Goal: Task Accomplishment & Management: Use online tool/utility

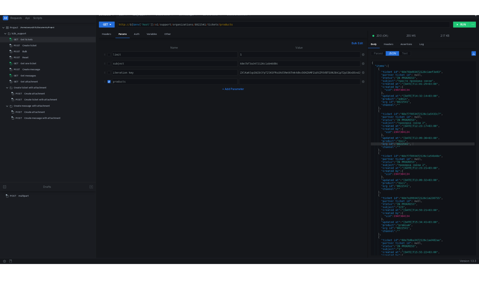
scroll to position [0, 1]
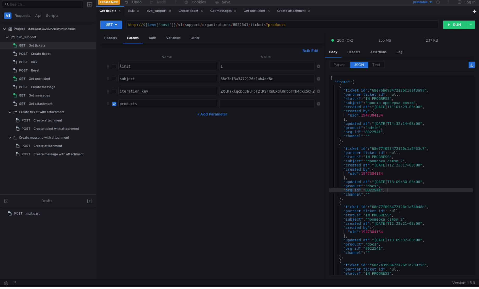
scroll to position [0, 0]
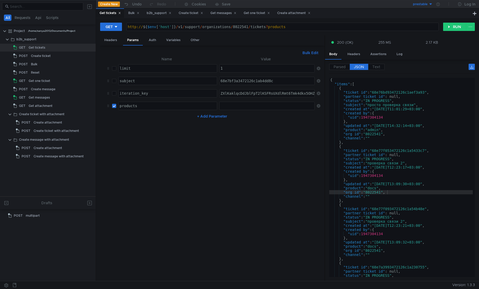
click at [426, 4] on div "prestable" at bounding box center [420, 4] width 15 height 5
click at [409, 33] on li "testing" at bounding box center [415, 32] width 36 height 8
click at [447, 29] on button "RUN" at bounding box center [454, 27] width 23 height 8
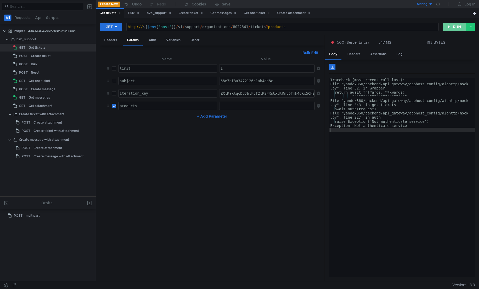
click at [447, 29] on button "RUN" at bounding box center [454, 27] width 23 height 8
click at [26, 40] on div "b2b_support" at bounding box center [26, 39] width 20 height 8
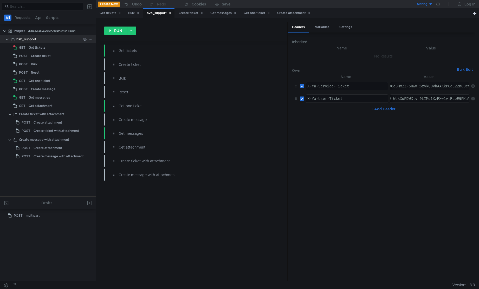
click at [21, 40] on div "b2b_support" at bounding box center [26, 39] width 20 height 8
click at [383, 110] on button "+ Add Header" at bounding box center [383, 109] width 29 height 6
click at [367, 110] on div at bounding box center [346, 115] width 81 height 12
type textarea "x-ya360-noauth"
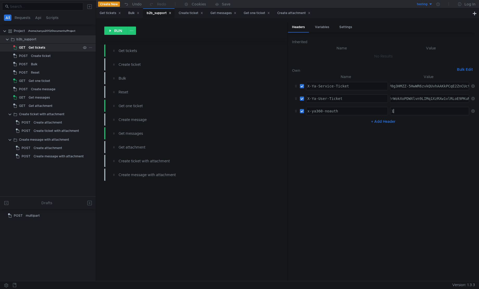
type textarea "1"
click at [38, 46] on div "Get tickets" at bounding box center [37, 48] width 17 height 8
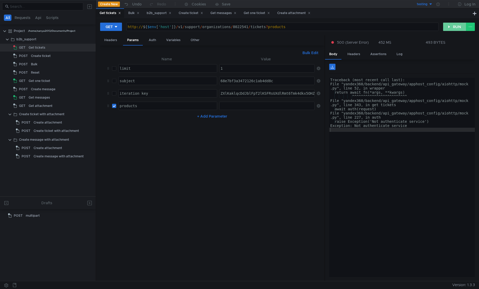
click at [451, 28] on button "RUN" at bounding box center [454, 27] width 23 height 8
click at [447, 28] on button "RUN" at bounding box center [454, 27] width 23 height 8
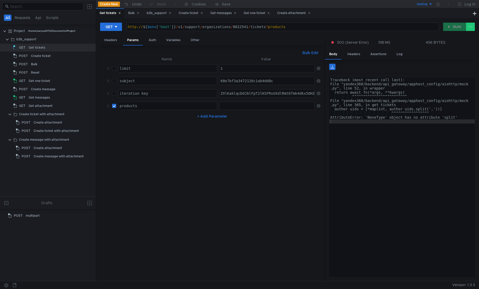
click at [445, 135] on div "Traceback (most recent call last): File "yandex360/backend/api_gateway/apphost_…" at bounding box center [402, 182] width 146 height 208
click at [446, 29] on button "RUN" at bounding box center [454, 27] width 23 height 8
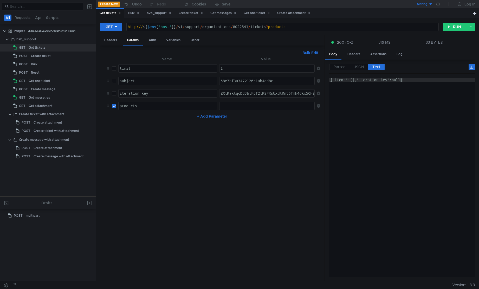
click at [434, 53] on div "Body Headers Assertions Log" at bounding box center [400, 54] width 150 height 10
click at [230, 106] on div at bounding box center [267, 110] width 96 height 12
click at [114, 107] on input "checkbox" at bounding box center [114, 106] width 4 height 4
checkbox input "false"
click at [466, 29] on button "RUN" at bounding box center [454, 27] width 23 height 8
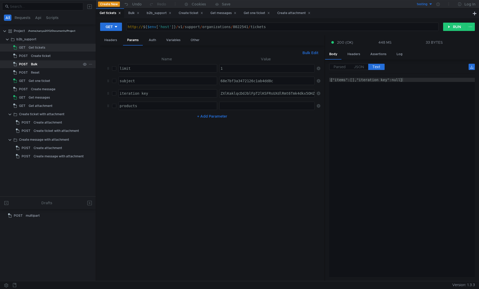
click at [53, 66] on div "Bulk" at bounding box center [56, 64] width 50 height 8
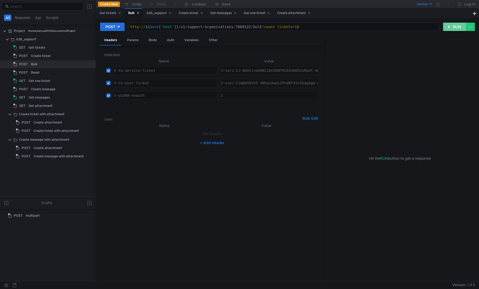
click at [444, 29] on button "RUN" at bounding box center [454, 27] width 23 height 8
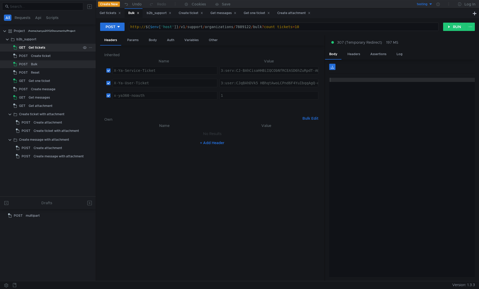
click at [50, 48] on div "Get tickets" at bounding box center [55, 48] width 52 height 8
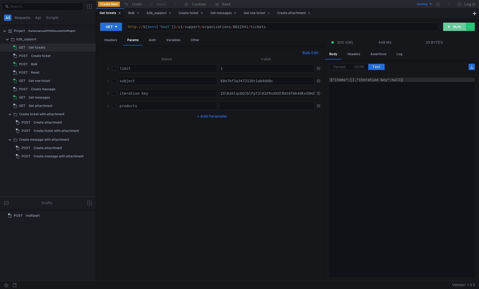
click at [455, 27] on button "RUN" at bounding box center [454, 27] width 23 height 8
click at [388, 163] on div "{"items":[],"iteration_key":null}" at bounding box center [402, 182] width 146 height 208
type textarea "{"items":[],"iteration_key":null}"
click at [42, 66] on div "Bulk" at bounding box center [56, 64] width 50 height 8
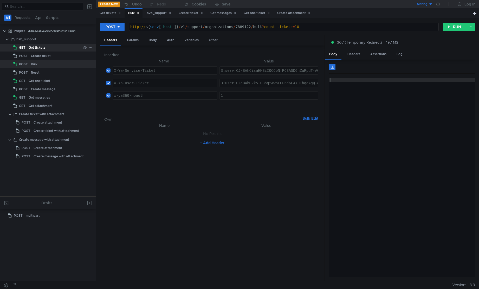
click at [44, 47] on div "Get tickets" at bounding box center [37, 48] width 17 height 8
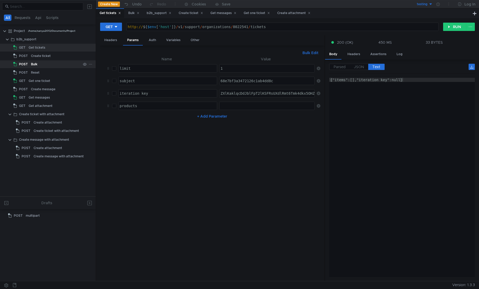
click at [40, 64] on div "Bulk" at bounding box center [56, 64] width 50 height 8
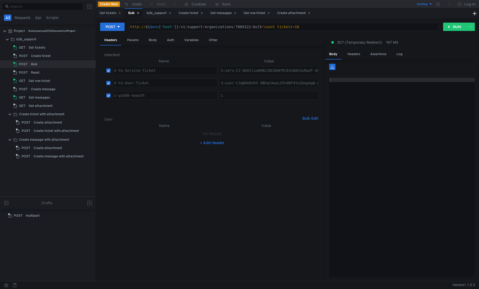
type textarea "http://${$env['host']}/v1/support/organizations/7889122/bulk?count_tickets=10"
click at [240, 27] on div "http:// ${ $env [ 'host' ] } / v1 / support / organizations / 7889122 / bulk ? …" at bounding box center [283, 31] width 309 height 12
click at [42, 46] on div "Get tickets" at bounding box center [37, 48] width 17 height 8
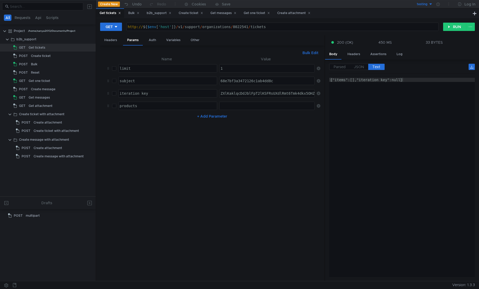
click at [238, 28] on div "http:// ${ $env [ 'host' ] } / v1 / support / organizations / 8022541 / tickets" at bounding box center [283, 31] width 312 height 12
paste textarea "7889122"
type textarea "http://${$env['host']}/v1/support/organizations/7889122/tickets"
click at [449, 29] on button "RUN" at bounding box center [454, 27] width 23 height 8
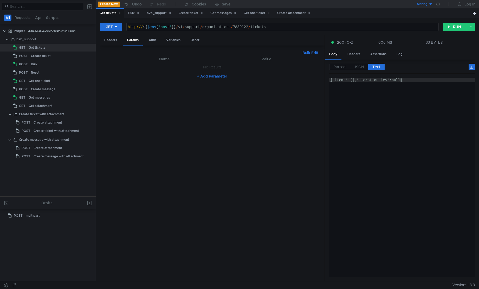
click at [384, 101] on div "{"items":[],"iteration_key":null}" at bounding box center [402, 182] width 146 height 208
click at [29, 65] on div "POST" at bounding box center [21, 64] width 16 height 8
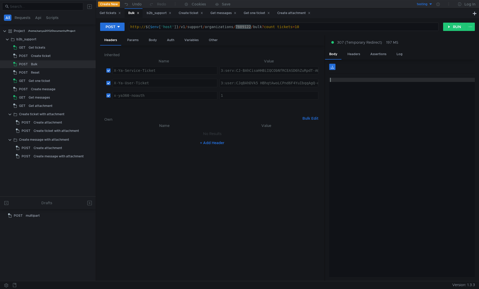
click at [366, 105] on div at bounding box center [402, 182] width 146 height 208
drag, startPoint x: 365, startPoint y: 158, endPoint x: 362, endPoint y: 149, distance: 9.7
click at [362, 157] on div at bounding box center [402, 182] width 146 height 208
click at [365, 142] on div at bounding box center [402, 182] width 146 height 208
click at [382, 107] on div at bounding box center [402, 182] width 146 height 208
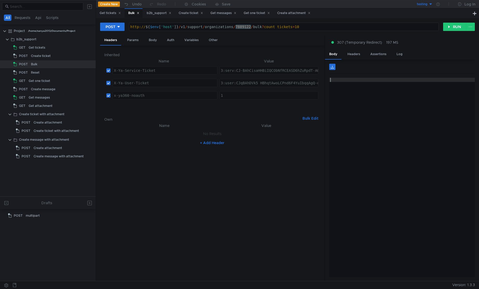
click at [262, 27] on div "http:// ${ $env [ 'host' ] } / v1 / support / organizations / 7889122 / bulk ? …" at bounding box center [283, 31] width 309 height 12
click at [446, 25] on button "RUN" at bounding box center [454, 27] width 23 height 8
click at [263, 25] on div "http:// ${ $env [ 'host' ] } / v1 / support / organizations / 7889122 / bulk /?…" at bounding box center [283, 31] width 309 height 12
click at [140, 28] on div "http:// ${ $env [ 'host' ] } / v1 / support / organizations / 7889122 / bulk / …" at bounding box center [283, 31] width 309 height 12
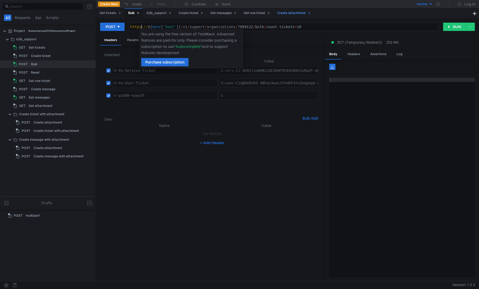
scroll to position [0, 1]
click at [452, 28] on button "RUN" at bounding box center [454, 27] width 23 height 8
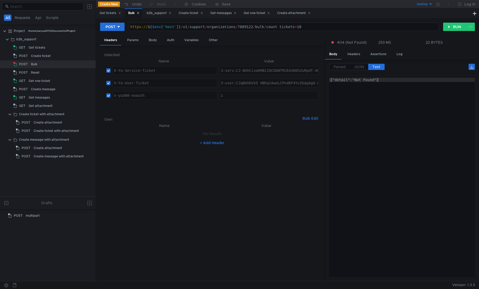
click at [141, 27] on div "https:// ${ $env [ 'host' ] } / v1 / support / organizations / 7889122 / bulk /…" at bounding box center [283, 31] width 309 height 12
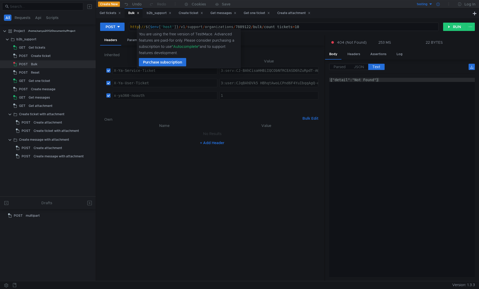
type textarea "http://${$env['host']}/v1/support/organizations/7889122/bulk/count_tickets=10"
click at [436, 5] on div at bounding box center [438, 4] width 11 height 8
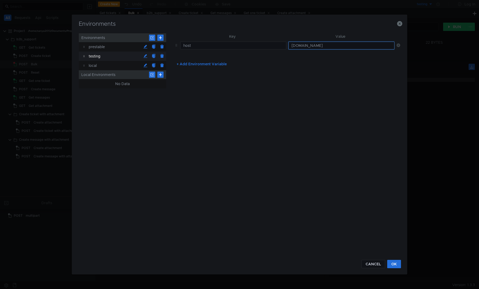
click at [357, 45] on input "intapi-techplatform-2.dev.cloud-api.dst.yandex.net" at bounding box center [341, 46] width 106 height 8
click at [367, 264] on button "CANCEL" at bounding box center [373, 264] width 24 height 8
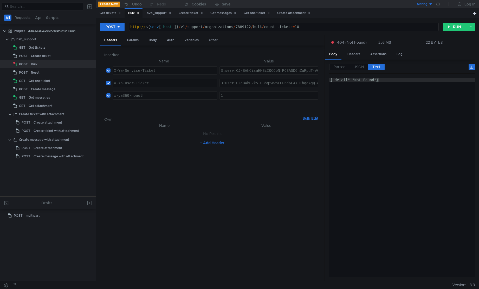
type textarea "{"detail":"Not Found"}"
click at [398, 180] on div "{"detail":"Not Found"}" at bounding box center [402, 182] width 146 height 208
click at [428, 4] on button "testing" at bounding box center [415, 4] width 36 height 8
click at [406, 40] on li "local" at bounding box center [415, 40] width 36 height 8
click at [412, 173] on div "{"detail":"Not Found"}" at bounding box center [402, 182] width 146 height 208
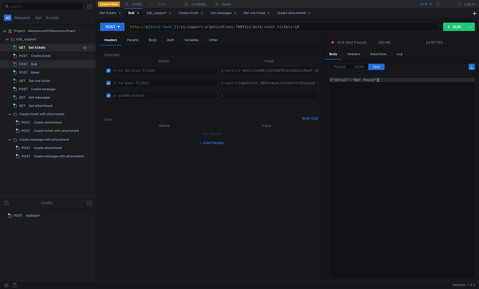
click at [37, 50] on div "Get tickets" at bounding box center [37, 48] width 17 height 8
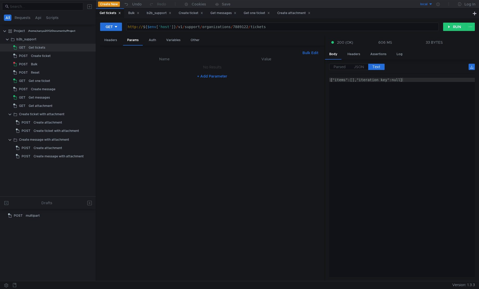
click at [391, 131] on div "{"items":[],"iteration_key":null}" at bounding box center [402, 182] width 146 height 208
click at [456, 26] on button "RUN" at bounding box center [454, 27] width 23 height 8
click at [455, 22] on div "GET http://${$env['host']}/v1/support/organizations/7889122/tickets http:// ${ …" at bounding box center [287, 149] width 383 height 263
click at [30, 63] on app-tree-icon "POST" at bounding box center [22, 64] width 18 height 8
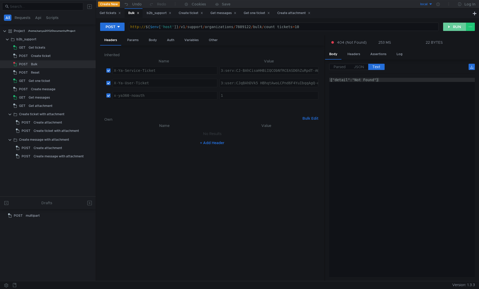
click at [456, 23] on button "RUN" at bounding box center [454, 27] width 23 height 8
click at [265, 27] on div "http:// ${ $env [ 'host' ] } / v1 / support / organizations / 7889122 / bulk / …" at bounding box center [283, 31] width 309 height 12
click at [446, 27] on button "RUN" at bounding box center [454, 27] width 23 height 8
click at [267, 26] on div "http:// ${ $env [ 'host' ] } / v1 / support / organizations / 7889122 / bulkcou…" at bounding box center [283, 31] width 309 height 12
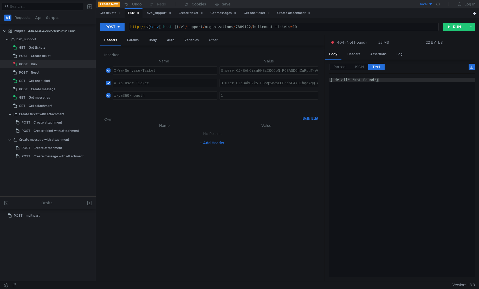
scroll to position [0, 10]
type textarea "http://${$env['host']}/v1/support/organizations/7889122/bulk?count_tickets=10"
click at [450, 26] on button "RUN" at bounding box center [454, 27] width 23 height 8
click at [31, 48] on div "Get tickets" at bounding box center [37, 48] width 17 height 8
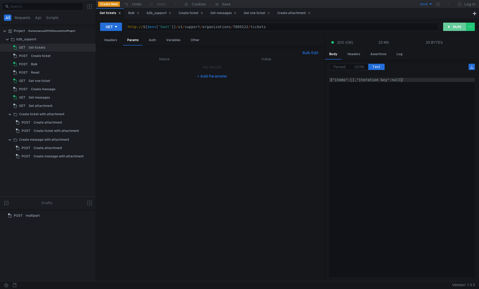
click at [455, 25] on button "RUN" at bounding box center [454, 27] width 23 height 8
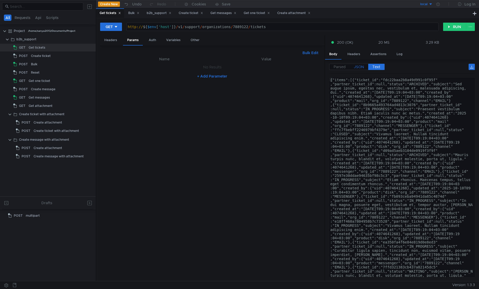
click at [352, 68] on label "JSON" at bounding box center [359, 67] width 18 height 6
click at [361, 64] on label "JSON" at bounding box center [359, 67] width 18 height 6
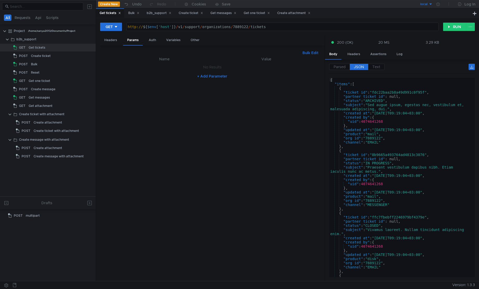
click at [373, 132] on div "{ "items" : [ { "ticket_id" : "fdc22baa2b8a49d991c0f95f" , "partner_ticket_id" …" at bounding box center [401, 182] width 144 height 208
click at [376, 133] on div "{ "items" : [ { "ticket_id" : "fdc22baa2b8a49d991c0f95f" , "partner_ticket_id" …" at bounding box center [401, 182] width 144 height 208
type textarea ""product": "mail","
click at [376, 133] on div "{ "items" : [ { "ticket_id" : "fdc22baa2b8a49d991c0f95f" , "partner_ticket_id" …" at bounding box center [401, 182] width 144 height 208
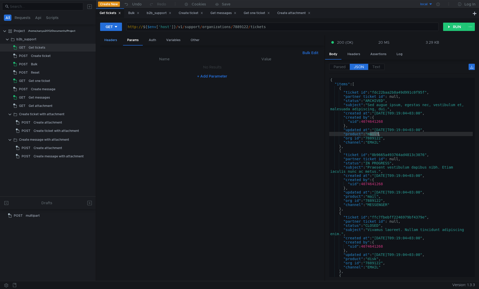
click at [119, 43] on div "Headers" at bounding box center [110, 40] width 21 height 10
click at [135, 42] on div "Params" at bounding box center [133, 40] width 20 height 10
click at [201, 74] on button "+ Add Parameter" at bounding box center [212, 76] width 34 height 6
click at [187, 66] on div at bounding box center [168, 72] width 98 height 12
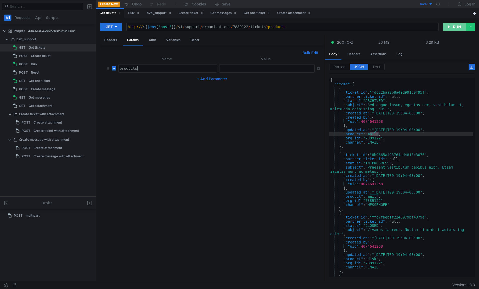
type textarea "products"
click at [456, 29] on button "RUN" at bounding box center [454, 27] width 23 height 8
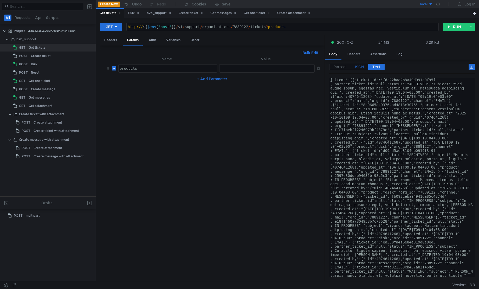
click at [363, 66] on span "JSON" at bounding box center [359, 66] width 10 height 5
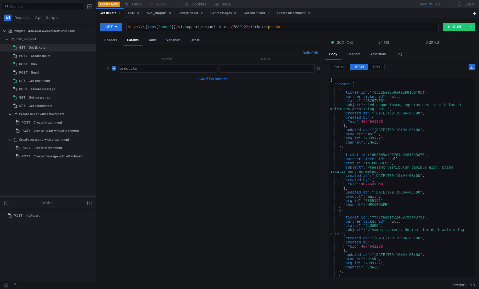
click at [242, 69] on div at bounding box center [267, 72] width 96 height 12
paste textarea "mail"
click at [448, 27] on button "RUN" at bounding box center [454, 27] width 23 height 8
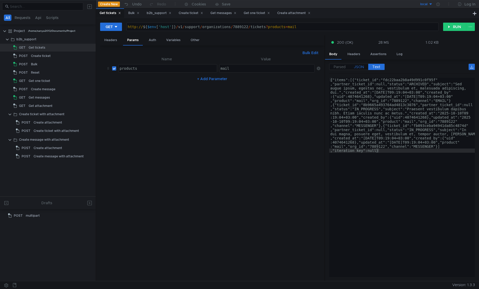
click at [361, 66] on span "JSON" at bounding box center [359, 66] width 10 height 5
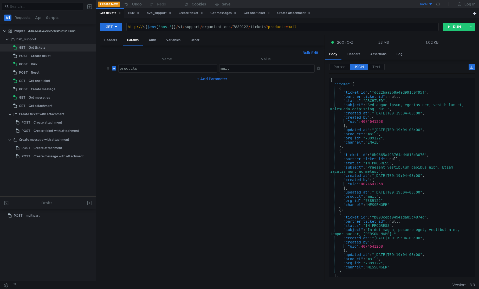
click at [265, 68] on div "mail" at bounding box center [267, 72] width 96 height 12
type textarea "mail,disk"
click at [452, 24] on button "RUN" at bounding box center [454, 27] width 23 height 8
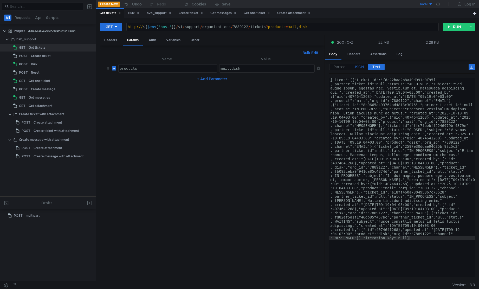
click at [361, 67] on span "JSON" at bounding box center [359, 66] width 10 height 5
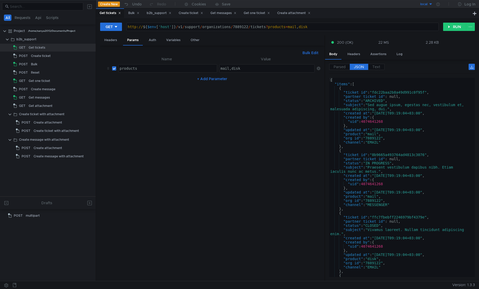
scroll to position [47, 0]
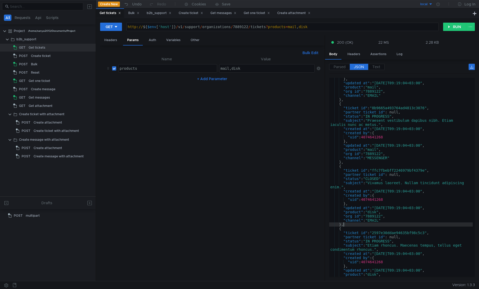
click at [376, 224] on div "} , "updated_at" : "2025-10-10T09:19:04+03:00" , "product" : "mail" , "org_id" …" at bounding box center [401, 181] width 144 height 208
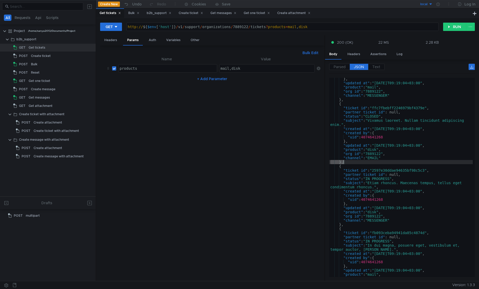
click at [384, 232] on div "} , "updated_at" : "2025-10-10T09:19:04+03:00" , "product" : "mail" , "org_id" …" at bounding box center [401, 181] width 144 height 208
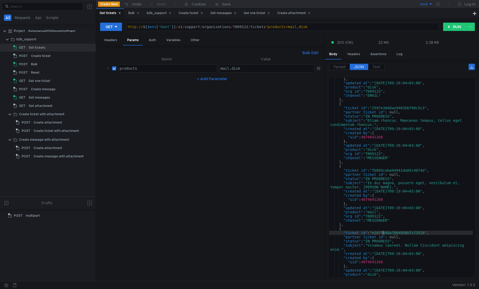
click at [384, 232] on div "} , "updated_at" : "2025-10-10T09:19:04+03:00" , "product" : "disk" , "org_id" …" at bounding box center [401, 181] width 144 height 208
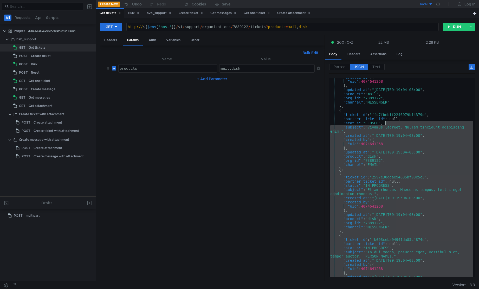
scroll to position [0, 0]
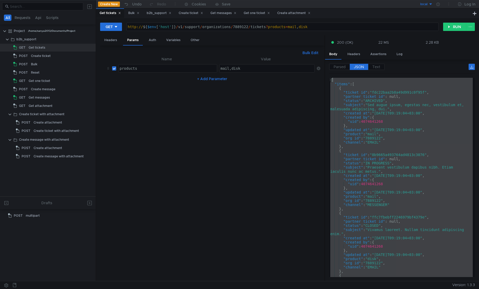
drag, startPoint x: 384, startPoint y: 272, endPoint x: 402, endPoint y: 79, distance: 193.3
click at [402, 79] on div "{ "items" : [ { "ticket_id" : "fdc22baa2b8a49d991c0f95f" , "partner_ticket_id" …" at bounding box center [401, 182] width 144 height 208
click at [402, 80] on div "{ "items" : [ { "ticket_id" : "fdc22baa2b8a49d991c0f95f" , "partner_ticket_id" …" at bounding box center [401, 177] width 144 height 199
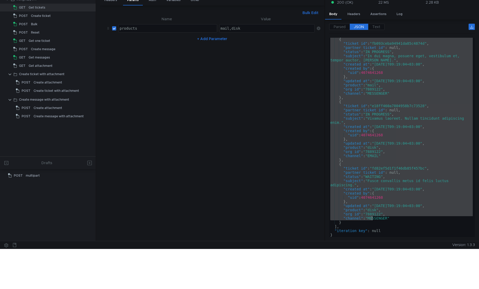
scroll to position [41, 0]
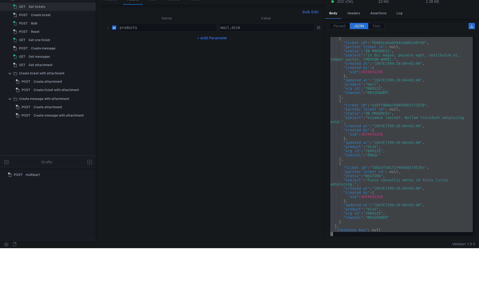
drag, startPoint x: 330, startPoint y: 80, endPoint x: 374, endPoint y: 235, distance: 160.7
click at [374, 235] on div "{ "ticket_id" : "fb093ceba94941da85c4874d" , "partner_ticket_id" : null, "statu…" at bounding box center [401, 140] width 144 height 208
type textarea ""iteration_key": null }"
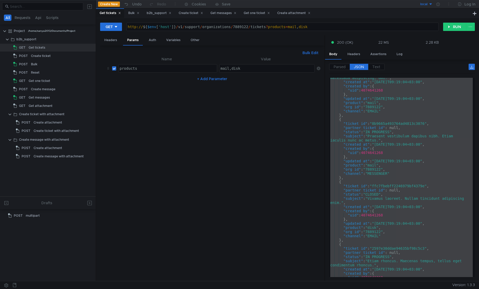
scroll to position [0, 0]
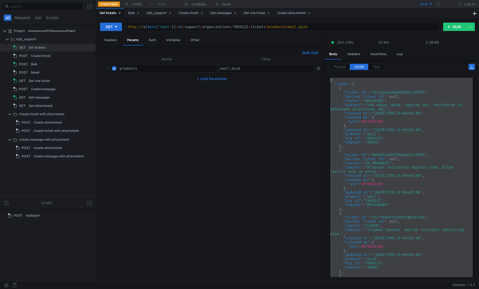
click at [395, 195] on div "{ "items" : [ { "ticket_id" : "fdc22baa2b8a49d991c0f95f" , "partner_ticket_id" …" at bounding box center [401, 177] width 144 height 199
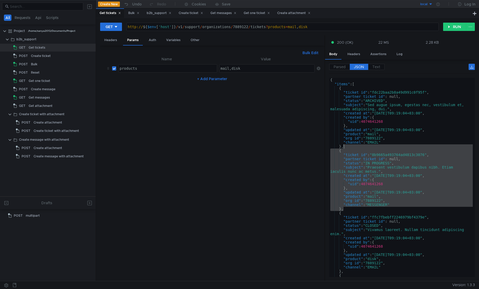
drag, startPoint x: 352, startPoint y: 208, endPoint x: 382, endPoint y: 147, distance: 67.1
click at [382, 147] on div "{ "items" : [ { "ticket_id" : "fdc22baa2b8a49d991c0f95f" , "partner_ticket_id" …" at bounding box center [401, 182] width 144 height 208
click at [294, 163] on nz-table "Name Value products products הההההההההההההההההההההההההההההההההההההההההההההההההה…" at bounding box center [212, 166] width 216 height 221
click at [184, 89] on nz-table "Name Value products products הההההההההההההההההההההההההההההההההההההההההההההההההה…" at bounding box center [212, 166] width 216 height 221
click at [400, 145] on div "{ "items" : [ { "ticket_id" : "fdc22baa2b8a49d991c0f95f" , "partner_ticket_id" …" at bounding box center [401, 177] width 144 height 199
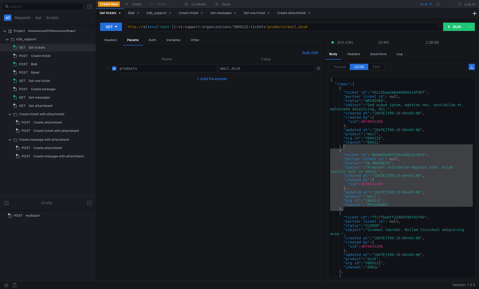
type textarea "},"
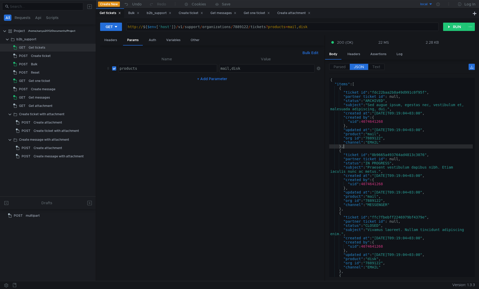
click at [141, 55] on div "Bulk Edit" at bounding box center [212, 53] width 216 height 6
click at [166, 60] on th "Name" at bounding box center [166, 59] width 101 height 6
click at [271, 58] on th "Value" at bounding box center [265, 59] width 97 height 6
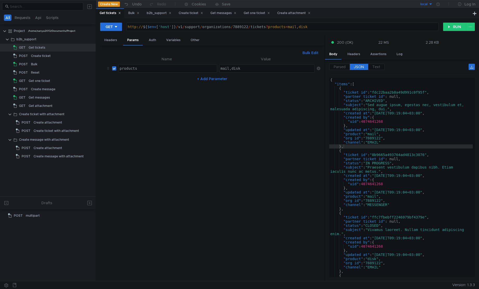
click at [271, 58] on th "Value" at bounding box center [265, 59] width 97 height 6
click at [115, 70] on input "checkbox" at bounding box center [114, 68] width 4 height 4
checkbox input "false"
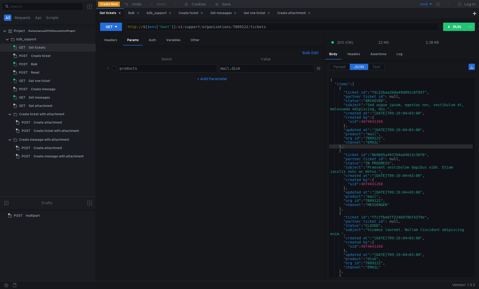
click at [207, 77] on button "+ Add Parameter" at bounding box center [212, 79] width 34 height 6
click at [206, 79] on div at bounding box center [168, 81] width 98 height 8
type textarea "author_uids"
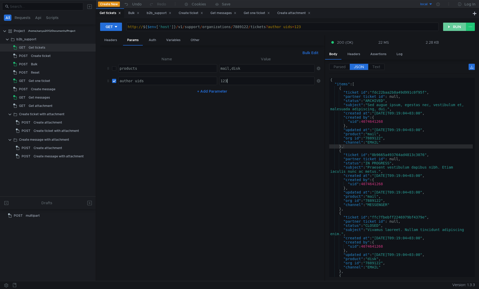
type textarea "123"
click at [454, 29] on button "RUN" at bounding box center [454, 27] width 23 height 8
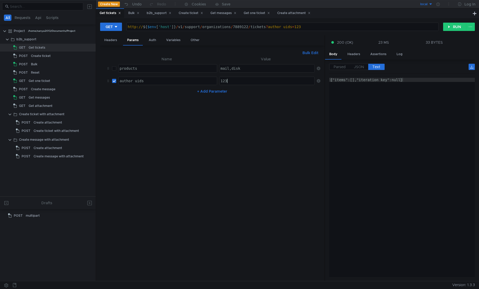
click at [264, 80] on div "123" at bounding box center [267, 85] width 96 height 12
click at [459, 29] on button "RUN" at bounding box center [454, 27] width 23 height 8
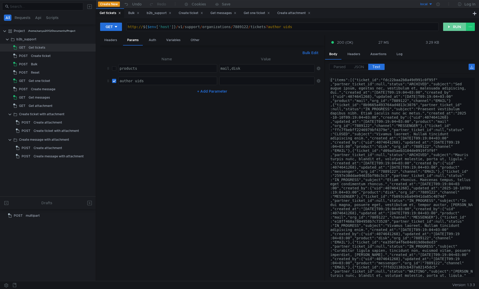
click at [459, 29] on button "RUN" at bounding box center [454, 27] width 23 height 8
click at [425, 5] on div "local" at bounding box center [423, 4] width 7 height 5
click at [411, 25] on li "prestable" at bounding box center [415, 23] width 36 height 8
click at [449, 29] on button "RUN" at bounding box center [454, 27] width 23 height 8
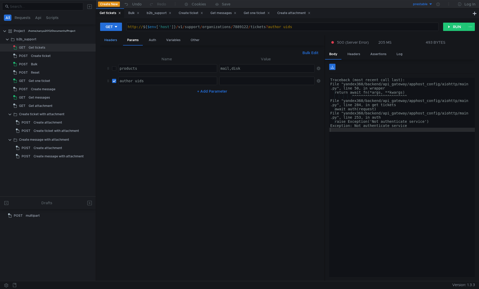
click at [108, 40] on div "Headers" at bounding box center [110, 40] width 21 height 10
click at [437, 7] on div at bounding box center [438, 4] width 11 height 8
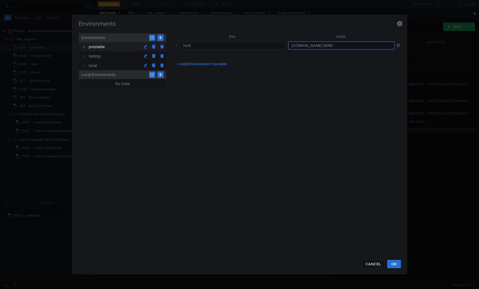
click at [352, 44] on input "api.disk-api-prestable-disk-qa-api-63.sas.yp-c.yandex.net:8080" at bounding box center [341, 46] width 106 height 8
type input "api.disk-api-prestable-disk-qa-api-49.vla.yp-c.yandex.net:8080"
click at [397, 265] on button "OK" at bounding box center [394, 264] width 14 height 8
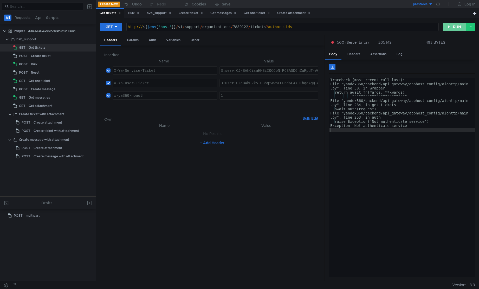
click at [455, 27] on button "RUN" at bounding box center [454, 27] width 23 height 8
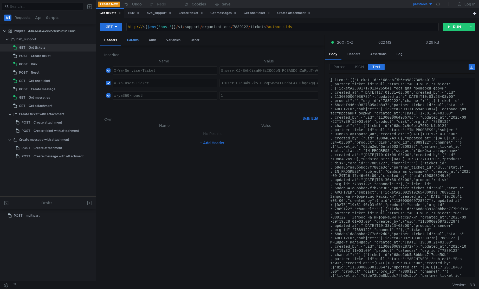
click at [124, 40] on div "Params" at bounding box center [133, 40] width 20 height 10
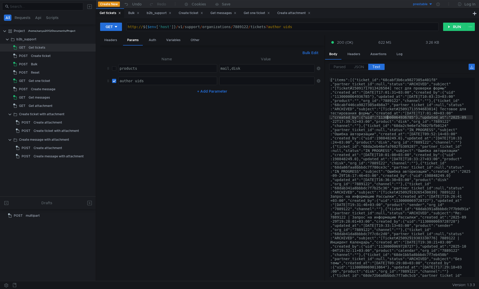
click at [268, 80] on div at bounding box center [267, 85] width 96 height 12
paste textarea "1130000064936785"
type textarea "1130000064936785"
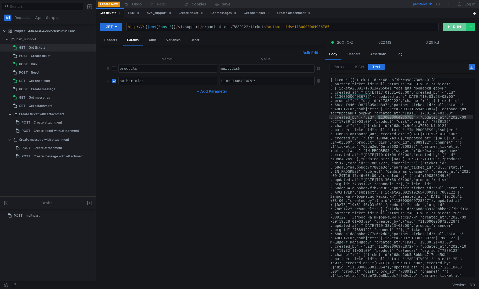
click at [449, 31] on button "RUN" at bounding box center [454, 27] width 23 height 8
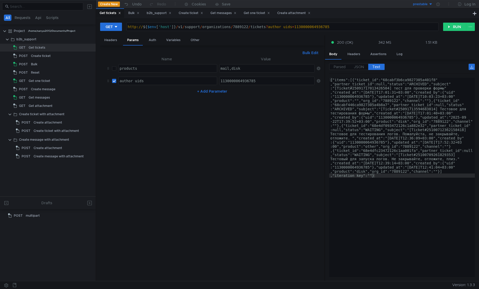
click at [115, 70] on input "checkbox" at bounding box center [114, 68] width 4 height 4
checkbox input "true"
click at [115, 81] on input "checkbox" at bounding box center [114, 81] width 4 height 4
checkbox input "false"
click at [461, 28] on button "RUN" at bounding box center [454, 27] width 23 height 8
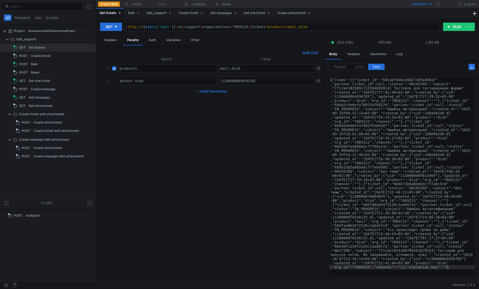
click at [356, 67] on span "JSON" at bounding box center [359, 66] width 10 height 5
click at [360, 67] on span "JSON" at bounding box center [359, 66] width 10 height 5
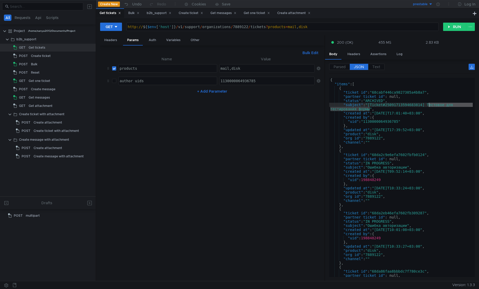
drag, startPoint x: 370, startPoint y: 110, endPoint x: 429, endPoint y: 106, distance: 59.4
click at [429, 106] on div "{ "items" : [ { "ticket_id" : "68cabf446ca9827305a4b8a7" , "partner_ticket_id" …" at bounding box center [401, 182] width 144 height 208
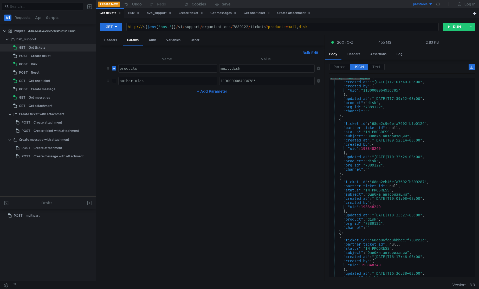
scroll to position [31, 0]
click at [397, 122] on div ""subject" : "[Ticket#25091713594683814] Тестовое для тестирования формы" , "cre…" at bounding box center [401, 178] width 144 height 212
click at [265, 119] on nz-table "Name Value products products הההההההההההההההההההההההההההההההההההההההההההההההההה…" at bounding box center [212, 166] width 216 height 221
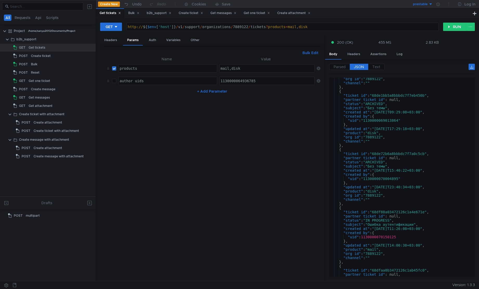
scroll to position [234, 0]
type textarea ""partner_ticket_id": null,"
click at [385, 159] on div ""org_id" : "7889122" , "channel" : "" } , { "ticket_id" : "68de1bb5a8bbbdc7f7eb…" at bounding box center [401, 181] width 144 height 208
click at [447, 29] on button "RUN" at bounding box center [454, 27] width 23 height 8
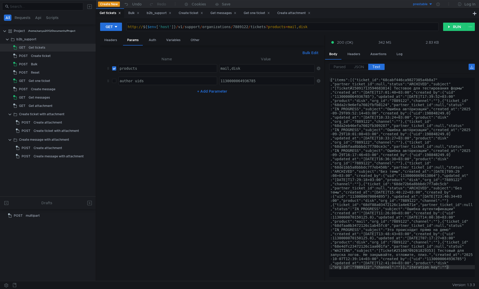
type textarea "{"items":[{"ticket_id":"68cabf446ca9827305a4b8a7","partner_ticket_id":null,"sta…"
click at [219, 91] on button "+ Add Parameter" at bounding box center [212, 91] width 34 height 6
click at [194, 92] on div at bounding box center [168, 97] width 98 height 12
type textarea "ы"
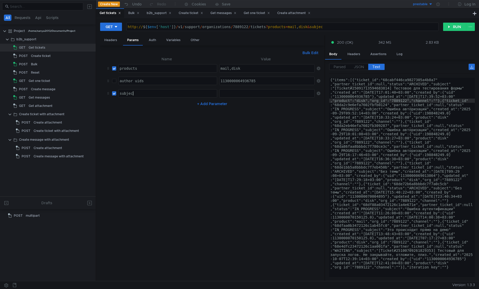
scroll to position [0, 1]
type textarea "subject"
click at [454, 23] on button "RUN" at bounding box center [454, 27] width 23 height 8
click at [115, 69] on input "checkbox" at bounding box center [114, 68] width 4 height 4
checkbox input "false"
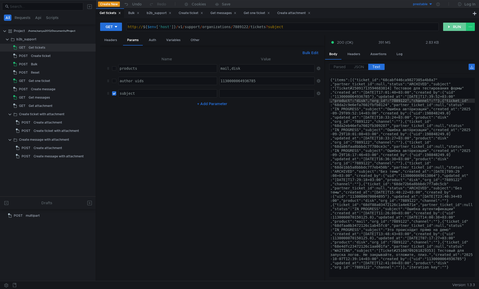
click at [454, 25] on button "RUN" at bounding box center [454, 27] width 23 height 8
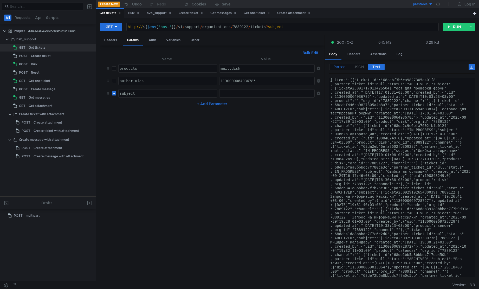
click at [342, 67] on span "Parsed" at bounding box center [340, 66] width 12 height 5
click at [359, 67] on span "JSON" at bounding box center [359, 66] width 10 height 5
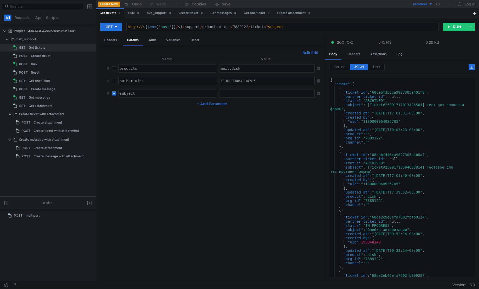
type textarea ""ticket_id": "68cabf3b6ca9827305a401f8","
click at [389, 93] on div "{ "items" : [ { "ticket_id" : "68cabf3b6ca9827305a401f8" , "partner_ticket_id" …" at bounding box center [401, 180] width 144 height 205
click at [389, 93] on div "{ "items" : [ { "ticket_id" : "68cabf3b6ca9827305a401f8" , "partner_ticket_id" …" at bounding box center [401, 182] width 144 height 208
click at [242, 95] on div at bounding box center [267, 97] width 96 height 12
paste textarea "68cabf3b6ca9827305a401f8"
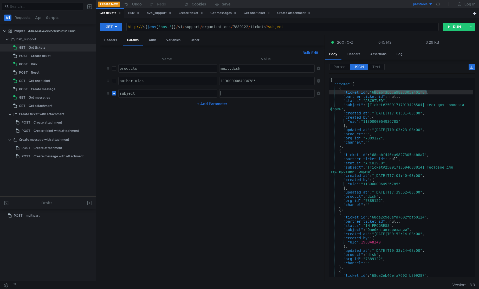
type textarea "68cabf3b6ca9827305a401f8"
click at [448, 27] on button "RUN" at bounding box center [454, 27] width 23 height 8
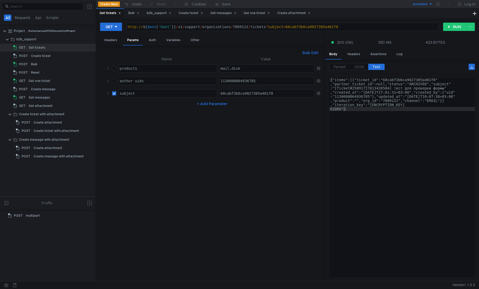
click at [412, 110] on div "{"items":[{"ticket_id":"68cabf3b6ca9827305a401f8" ,"partner_ticket_id":null,"st…" at bounding box center [402, 210] width 146 height 264
click at [403, 106] on div "{"items":[{"ticket_id":"68cabf3b6ca9827305a401f8" ,"partner_ticket_id":null,"st…" at bounding box center [402, 211] width 146 height 266
type textarea "{"items":[{"ticket_id":"68cabf3b6ca9827305a401f8","partner_ticket_id":null,"sta…"
click at [403, 106] on div "{"items":[{"ticket_id":"68cabf3b6ca9827305a401f8" ,"partner_ticket_id":null,"st…" at bounding box center [402, 211] width 146 height 266
click at [212, 104] on button "+ Add Parameter" at bounding box center [212, 104] width 34 height 6
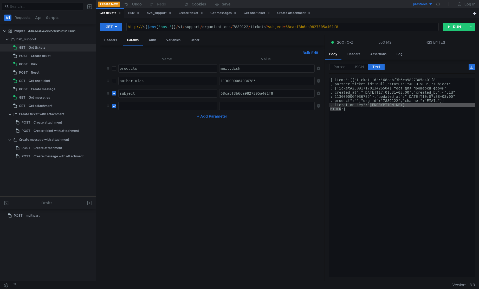
click at [186, 105] on div at bounding box center [168, 110] width 98 height 12
type textarea "iteration_key"
paste textarea "cGFnZTogMQpudW1fZG9jOiAxMAp0b3RhbF9kb2NfY291bnQ6IDEK"
type textarea "cGFnZTogMQpudW1fZG9jOiAxMAp0b3RhbF9kb2NfY291bnQ6IDEK"
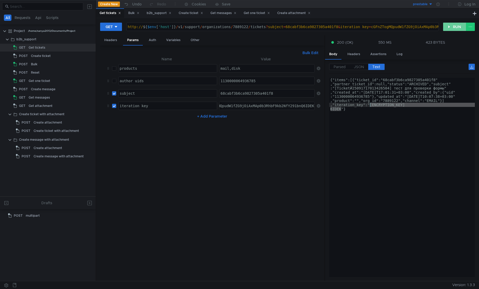
click at [457, 27] on button "RUN" at bounding box center [454, 27] width 23 height 8
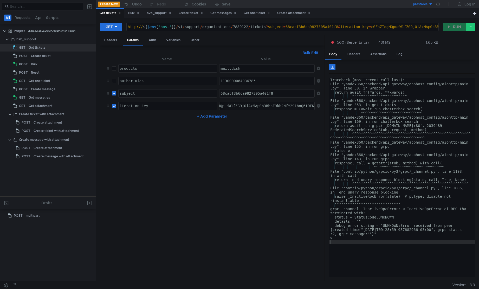
type textarea "debug_error_string = "UNKNOWN:Error received from peer {created_time:"2025-10-1…"
click at [421, 229] on div "Traceback (most recent call last): File "yandex360/backend/api_gateway/apphost_…" at bounding box center [402, 182] width 146 height 208
click at [114, 105] on input "checkbox" at bounding box center [114, 106] width 4 height 4
checkbox input "false"
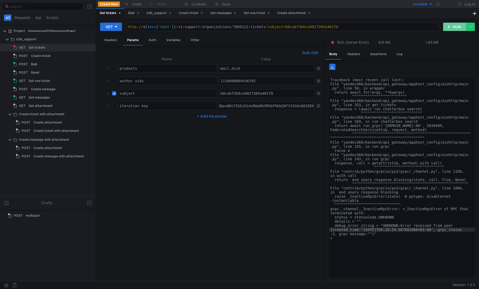
click at [454, 29] on button "RUN" at bounding box center [454, 27] width 23 height 8
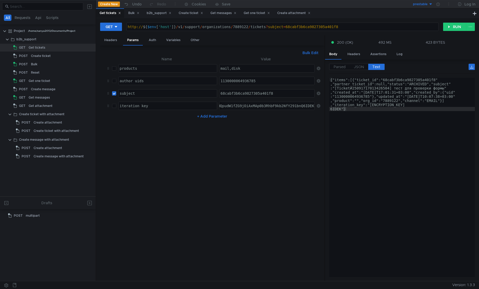
click at [217, 118] on button "+ Add Parameter" at bounding box center [212, 116] width 34 height 6
click at [197, 121] on div at bounding box center [168, 122] width 98 height 12
type textarea "limit"
type textarea "1"
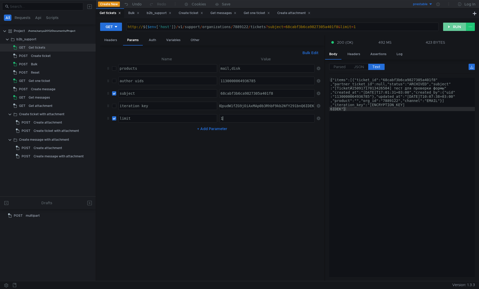
click at [451, 27] on button "RUN" at bounding box center [454, 27] width 23 height 8
type textarea "{"items":[{"ticket_id":"68cabf3b6ca9827305a401f8","partner_ticket_id":null,"sta…"
click at [393, 105] on div "{"items":[{"ticket_id":"68cabf3b6ca9827305a401f8" ,"partner_ticket_id":null,"st…" at bounding box center [402, 211] width 146 height 266
click at [377, 130] on div "{"items":[{"ticket_id":"68cabf3b6ca9827305a401f8" ,"partner_ticket_id":null,"st…" at bounding box center [402, 211] width 146 height 266
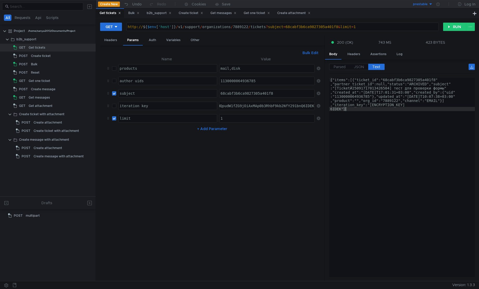
click at [116, 95] on input "checkbox" at bounding box center [114, 93] width 4 height 4
checkbox input "false"
click at [450, 27] on button "RUN" at bounding box center [454, 27] width 23 height 8
click at [449, 26] on button "RUN" at bounding box center [454, 27] width 23 height 8
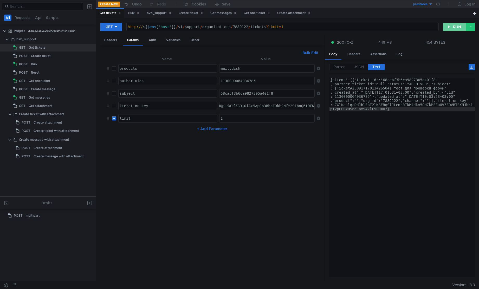
click at [449, 26] on button "RUN" at bounding box center [454, 27] width 23 height 8
click at [114, 116] on input "checkbox" at bounding box center [114, 118] width 4 height 4
checkbox input "false"
click at [449, 25] on button "RUN" at bounding box center [454, 27] width 23 height 8
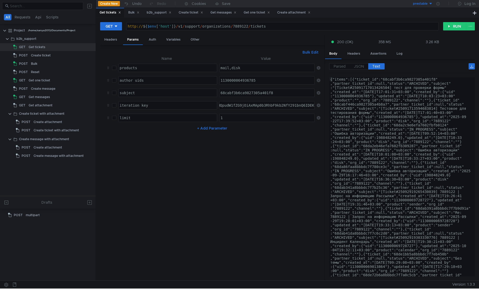
scroll to position [0, 0]
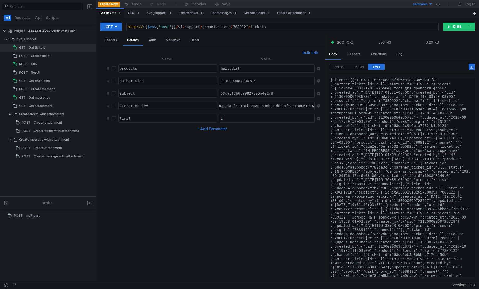
click at [251, 121] on div "1" at bounding box center [267, 122] width 96 height 12
type textarea "1000"
click at [452, 28] on button "RUN" at bounding box center [454, 27] width 23 height 8
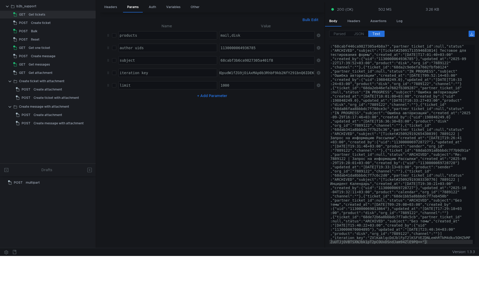
scroll to position [41, 0]
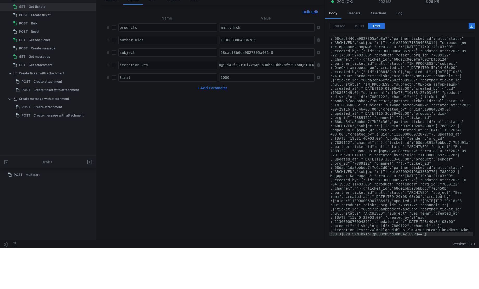
drag, startPoint x: 422, startPoint y: 234, endPoint x: 371, endPoint y: 230, distance: 51.1
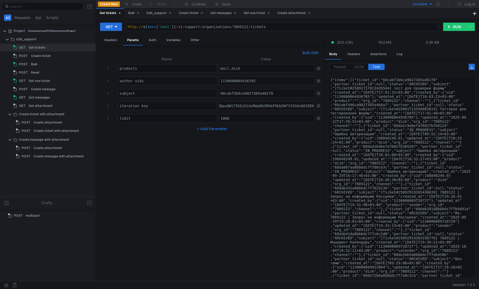
scroll to position [16, 0]
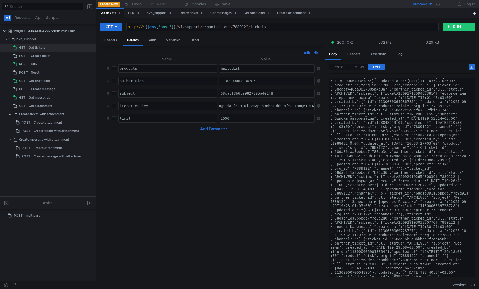
click at [210, 131] on button "+ Add Parameter" at bounding box center [212, 129] width 34 height 6
drag, startPoint x: 320, startPoint y: 133, endPoint x: 308, endPoint y: 124, distance: 14.1
click at [319, 132] on td at bounding box center [318, 131] width 6 height 12
click at [319, 131] on icon at bounding box center [319, 131] width 4 height 4
click at [282, 109] on div "cGFnZTogMQpudW1fZG9jOiAxMAp0b3RhbF9kb2NfY291bnQ6IDEK" at bounding box center [257, 110] width 116 height 12
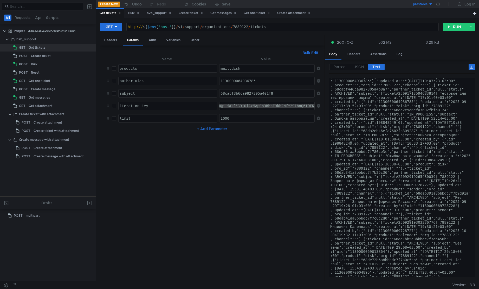
paste textarea "ZXlKaklqcDdJblFpT2lKSFVEZDNLemhRTkM4dkx5OHZkMFZuUTJjOVBTSXNJbk1pT2pCOUxDSndJam9…"
type textarea "ZXlKaklqcDdJblFpT2lKSFVEZDNLemhRTkM4dkx5OHZkMFZuUTJjOVBTSXNJbk1pT2pCOUxDSndJam9…"
click at [113, 106] on input "checkbox" at bounding box center [114, 106] width 4 height 4
checkbox input "true"
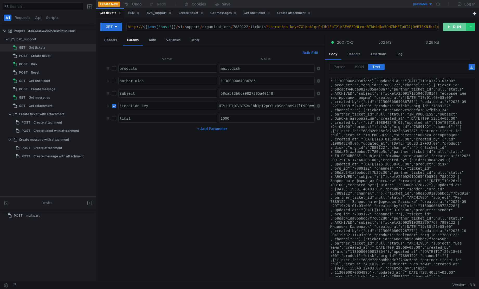
click at [449, 28] on button "RUN" at bounding box center [454, 27] width 23 height 8
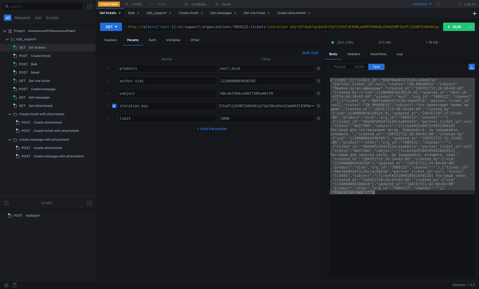
click at [416, 149] on div "{"items":[{"ticket_id":"68df88a03472126c1a4e671e" ,"partner_ticket_id":null,"st…" at bounding box center [402, 177] width 146 height 199
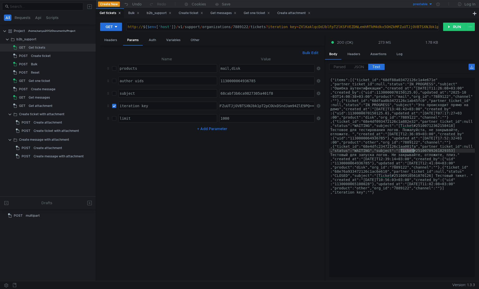
click at [361, 67] on span "JSON" at bounding box center [359, 66] width 10 height 5
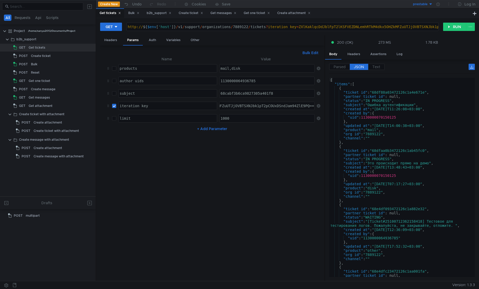
click at [397, 117] on div "{ "items" : [ { "ticket_id" : "68df88a03472126c1a4e671e" , "partner_ticket_id" …" at bounding box center [401, 182] width 144 height 208
click at [421, 162] on div "{ "items" : [ { "ticket_id" : "68df88a03472126c1a4e671e" , "partner_ticket_id" …" at bounding box center [401, 182] width 144 height 208
type textarea ""subject": "Это происходит прямо на демо","
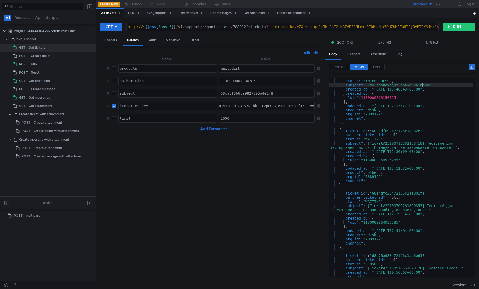
scroll to position [121, 0]
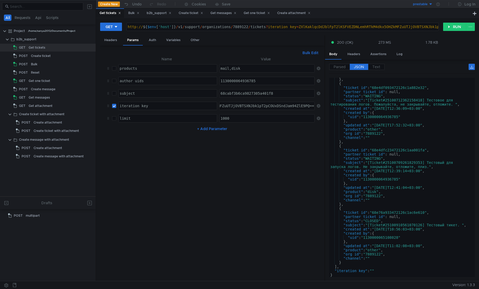
click at [283, 169] on nz-table "Name Value products products הההההההההההההההההההההההההההההההההההההההההההההההההה…" at bounding box center [212, 166] width 216 height 221
click at [286, 156] on nz-table "Name Value products products הההההההההההההההההההההההההההההההההההההההההההההההההה…" at bounding box center [212, 166] width 216 height 221
click at [253, 170] on nz-table "Name Value products products הההההההההההההההההההההההההההההההההההההההההההההההההה…" at bounding box center [212, 166] width 216 height 221
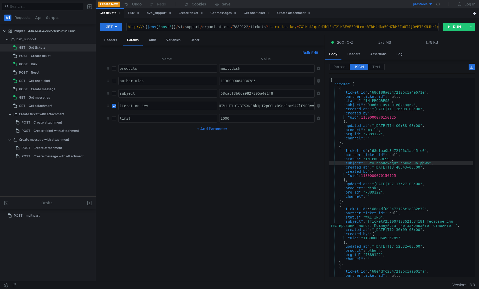
click at [266, 202] on nz-table "Name Value products products הההההההההההההההההההההההההההההההההההההההההההההההההה…" at bounding box center [212, 166] width 216 height 221
click at [260, 168] on nz-table "Name Value products products הההההההההההההההההההההההההההההההההההההההההההההההההה…" at bounding box center [212, 166] width 216 height 221
click at [416, 35] on div "GET http://${$env['host']}/v1/support/organizations/7889122/tickets http:// ${ …" at bounding box center [287, 28] width 375 height 13
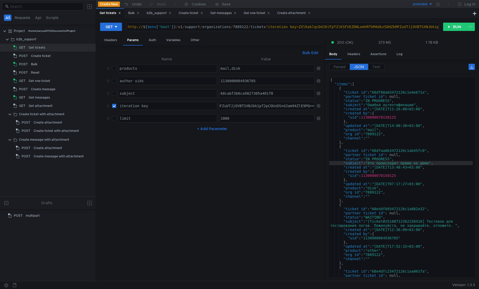
click at [416, 35] on div "GET http://${$env['host']}/v1/support/organizations/7889122/tickets http:// ${ …" at bounding box center [287, 28] width 375 height 13
click at [114, 107] on input "checkbox" at bounding box center [114, 106] width 4 height 4
checkbox input "false"
click at [458, 29] on button "RUN" at bounding box center [454, 27] width 23 height 8
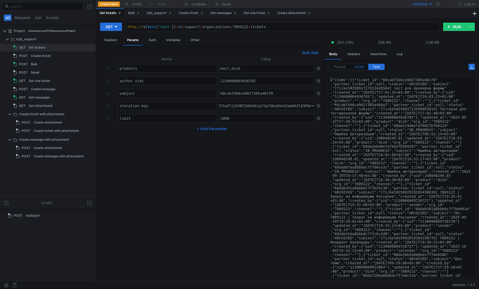
click at [359, 67] on span "JSON" at bounding box center [359, 66] width 10 height 5
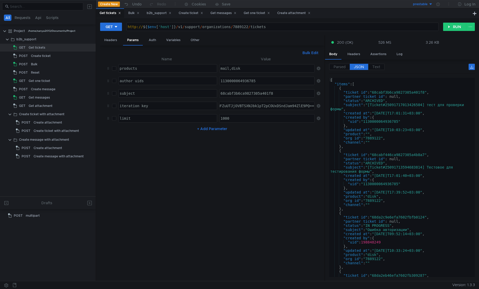
click at [116, 120] on tr "limit limit ההההההההההההההההההההההההההההההההההההההההההההההההההההההההההההההההההה…" at bounding box center [212, 118] width 216 height 12
click at [115, 119] on input "checkbox" at bounding box center [114, 118] width 4 height 4
checkbox input "true"
click at [224, 118] on div "1000" at bounding box center [267, 122] width 96 height 12
click at [223, 117] on div "1000" at bounding box center [267, 122] width 96 height 12
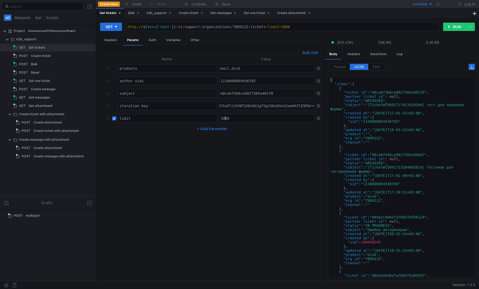
click at [223, 117] on div "1000" at bounding box center [267, 122] width 96 height 12
type textarea "5"
click at [450, 28] on button "RUN" at bounding box center [454, 27] width 23 height 8
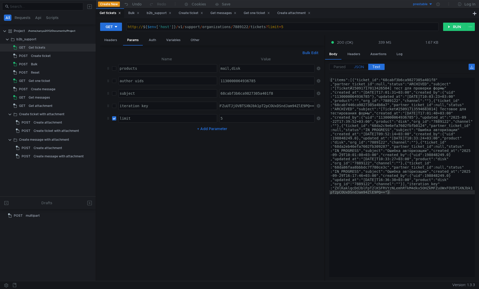
click at [362, 68] on span "JSON" at bounding box center [359, 66] width 10 height 5
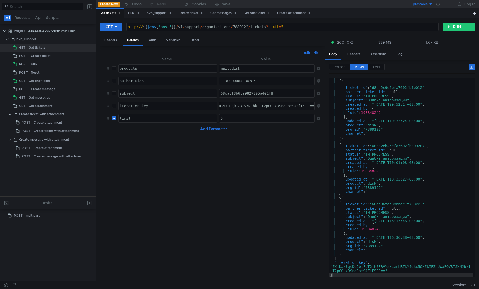
click at [217, 130] on button "+ Add Parameter" at bounding box center [212, 129] width 34 height 6
click at [189, 129] on div at bounding box center [168, 135] width 98 height 12
type textarea "search_type"
click at [230, 132] on div at bounding box center [267, 135] width 96 height 12
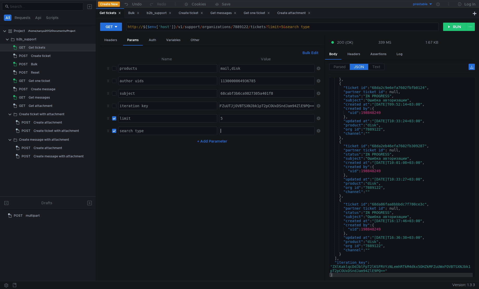
paste textarea "FederatedSearchTickets"
type textarea "FederatedSearchTickets"
click at [449, 27] on button "RUN" at bounding box center [454, 27] width 23 height 8
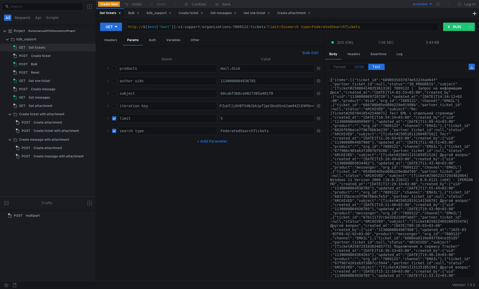
click at [362, 69] on span "JSON" at bounding box center [359, 66] width 10 height 5
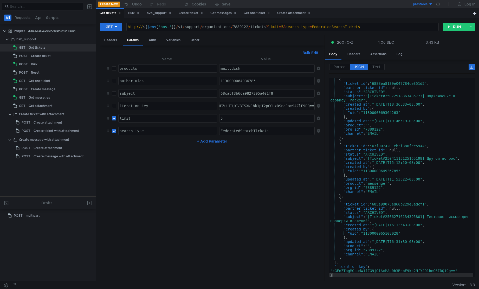
scroll to position [429, 0]
click at [384, 217] on div "{ "ticket_id" : "6888ea8139e047784ce351d5" , "partner_ticket_id" : null, "statu…" at bounding box center [401, 181] width 144 height 208
click at [385, 228] on div "{ "ticket_id" : "6888ea8139e047784ce351d5" , "partner_ticket_id" : null, "statu…" at bounding box center [401, 181] width 144 height 208
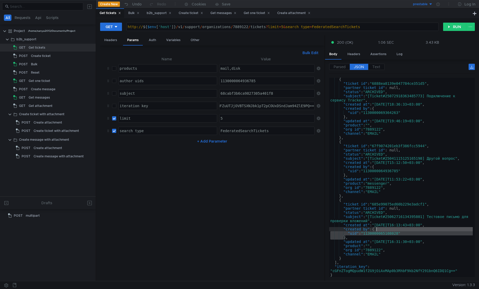
click at [386, 236] on div "{ "ticket_id" : "6888ea8139e047784ce351d5" , "partner_ticket_id" : null, "statu…" at bounding box center [401, 181] width 144 height 208
click at [381, 234] on div "{ "ticket_id" : "6888ea8139e047784ce351d5" , "partner_ticket_id" : null, "statu…" at bounding box center [401, 181] width 144 height 208
type textarea ""uid": "1130000065108028""
click at [381, 234] on div "{ "ticket_id" : "6888ea8139e047784ce351d5" , "partner_ticket_id" : null, "statu…" at bounding box center [401, 181] width 144 height 208
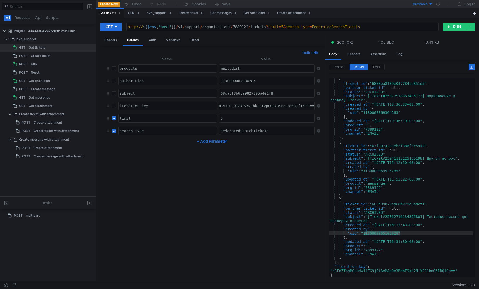
click at [406, 209] on div "{ "ticket_id" : "6888ea8139e047784ce351d5" , "partner_ticket_id" : null, "statu…" at bounding box center [401, 181] width 144 height 208
click at [392, 209] on div "{ "ticket_id" : "6888ea8139e047784ce351d5" , "partner_ticket_id" : null, "statu…" at bounding box center [401, 181] width 144 height 208
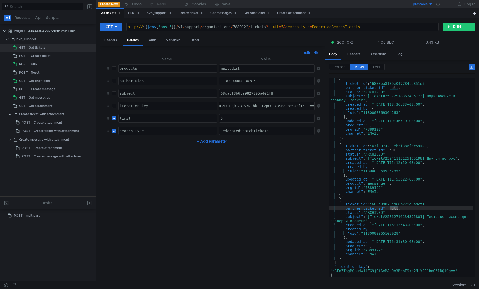
click at [389, 203] on div "{ "ticket_id" : "6888ea8139e047784ce351d5" , "partner_ticket_id" : null, "statu…" at bounding box center [401, 181] width 144 height 208
click at [381, 185] on div "{ "ticket_id" : "6888ea8139e047784ce351d5" , "partner_ticket_id" : null, "statu…" at bounding box center [401, 181] width 144 height 208
click at [377, 188] on div "{ "ticket_id" : "6888ea8139e047784ce351d5" , "partner_ticket_id" : null, "statu…" at bounding box center [401, 181] width 144 height 208
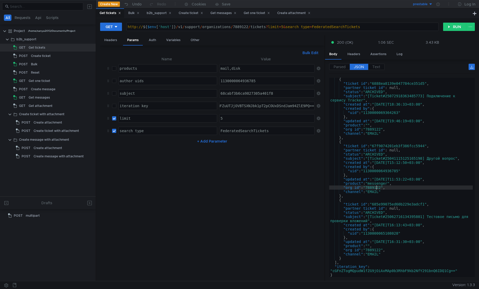
click at [377, 188] on div "{ "ticket_id" : "6888ea8139e047784ce351d5" , "partner_ticket_id" : null, "statu…" at bounding box center [401, 181] width 144 height 208
click at [385, 172] on div "{ "ticket_id" : "6888ea8139e047784ce351d5" , "partner_ticket_id" : null, "statu…" at bounding box center [401, 181] width 144 height 208
type textarea ""uid": "1130000064936785""
click at [385, 172] on div "{ "ticket_id" : "6888ea8139e047784ce351d5" , "partner_ticket_id" : null, "statu…" at bounding box center [401, 181] width 144 height 208
click at [205, 141] on button "+ Add Parameter" at bounding box center [212, 141] width 34 height 6
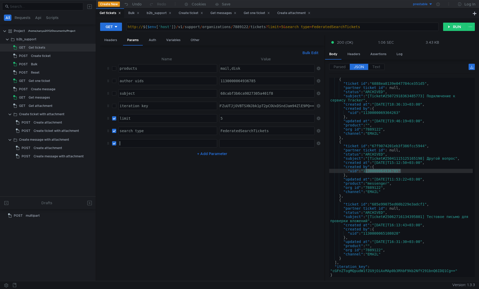
click at [203, 147] on div at bounding box center [168, 147] width 98 height 12
type textarea "author_uids"
paste textarea "1130000064936785"
type textarea "1130000064936785"
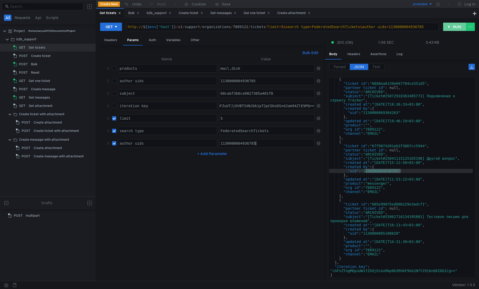
click at [452, 29] on button "RUN" at bounding box center [454, 27] width 23 height 8
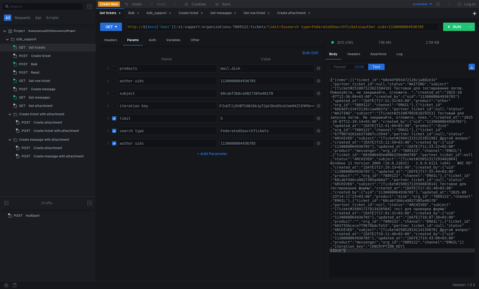
click at [359, 67] on span "JSON" at bounding box center [359, 66] width 10 height 5
click at [360, 66] on span "JSON" at bounding box center [359, 66] width 10 height 5
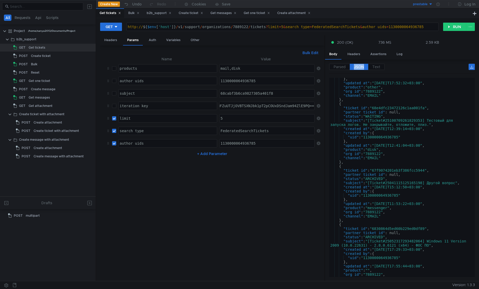
scroll to position [47, 0]
click at [377, 137] on div "} , "updated_at" : "[DATE]T17:52:32+03:00" , "product" : "other" , "org_id" : "…" at bounding box center [401, 181] width 144 height 208
click at [381, 186] on div "} , "updated_at" : "[DATE]T17:52:32+03:00" , "product" : "other" , "org_id" : "…" at bounding box center [401, 181] width 144 height 208
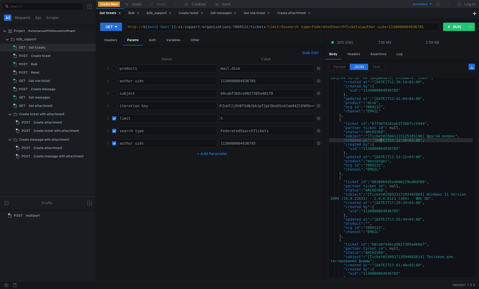
click at [382, 192] on div ""subject" : "[Ticket#25100709261829353] Тестовый для запуска логов. Не закрывай…" at bounding box center [401, 178] width 144 height 212
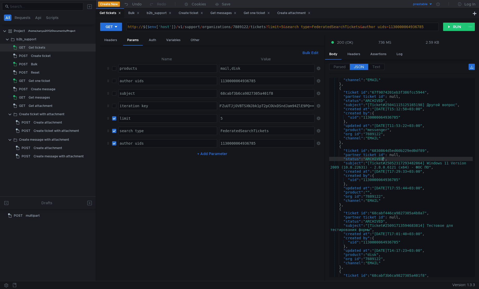
click at [383, 216] on div ""channel" : "EMAIL" } , { "ticket_id" : "67f9074201eb3f386fcc5944" , "partner_t…" at bounding box center [401, 182] width 144 height 208
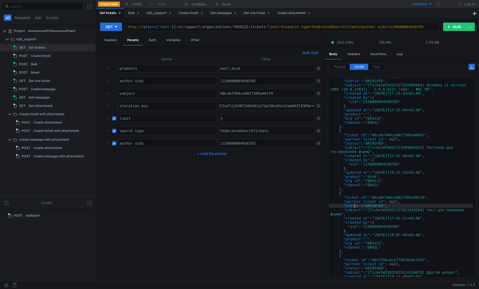
click at [354, 206] on div ""partner_ticket_id" : null, "status" : "ARCHIVED" , "subject" : "[Ticket#250523…" at bounding box center [401, 179] width 144 height 208
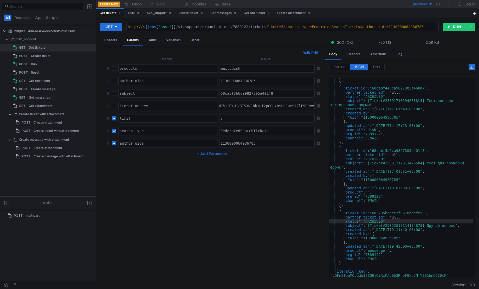
click at [370, 222] on div "} , { "ticket_id" : "68cabf446ca9827305a4b8a7" , "partner_ticket_id" : null, "s…" at bounding box center [401, 182] width 144 height 208
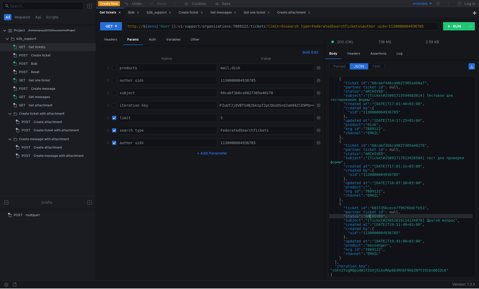
scroll to position [0, 0]
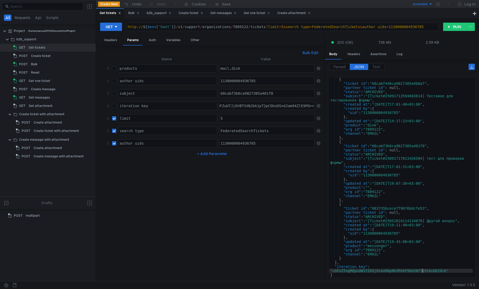
click at [423, 271] on div "{ "ticket_id" : "68cabf446ca9827305a4b8a7" , "partner_ticket_id" : null, "statu…" at bounding box center [401, 181] width 144 height 208
type textarea ""iteration_key": "[ENCRYPTION_KEY]""
click at [423, 271] on div "{ "ticket_id" : "68cabf446ca9827305a4b8a7" , "partner_ticket_id" : null, "statu…" at bounding box center [401, 181] width 144 height 208
click at [112, 107] on input "checkbox" at bounding box center [114, 106] width 4 height 4
checkbox input "true"
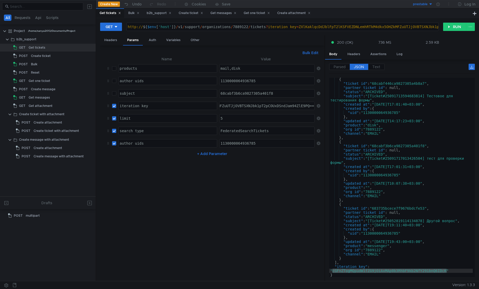
click at [274, 107] on div "ZXlKaklqcDdJblFpT2lKSFVEZDNLemhRTkM4dkx5OHZkMFZuUTJjOVBTSXNJbk1pT2pCOUxDSndJam9…" at bounding box center [217, 110] width 195 height 12
paste textarea "cGFnZTogMQpudW1fZG9jOiAxMAp0b3RhbF9kb2NfY291bnQ6IDcK"
type textarea "cGFnZTogMQpudW1fZG9jOiAxMAp0b3RhbF9kb2NfY291bnQ6IDcK"
click at [452, 27] on button "RUN" at bounding box center [454, 27] width 23 height 8
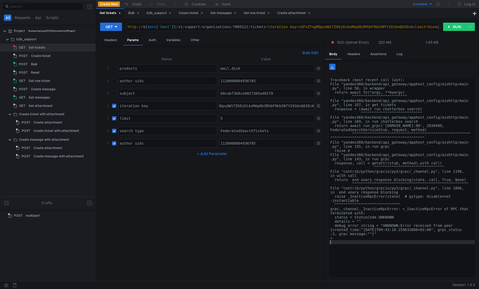
click at [366, 254] on div "Traceback (most recent call last): File "yandex360/backend/api_gateway/apphost_…" at bounding box center [402, 182] width 146 height 208
click at [369, 262] on div "Traceback (most recent call last): File "yandex360/backend/api_gateway/apphost_…" at bounding box center [402, 182] width 146 height 208
click at [174, 218] on nz-table "Name Value products products הההההההההההההההההההההההההההההההההההההההההההההההההה…" at bounding box center [212, 166] width 216 height 221
type textarea "author_uid"
checkbox input "false"
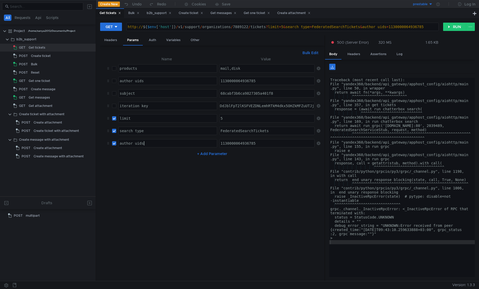
scroll to position [0, 1]
type textarea "author_uid"
click at [456, 32] on div "GET http://${$env['host']}/v1/support/organizations/7889122/tickets http:// ${ …" at bounding box center [287, 28] width 375 height 13
click at [457, 24] on button "RUN" at bounding box center [454, 27] width 23 height 8
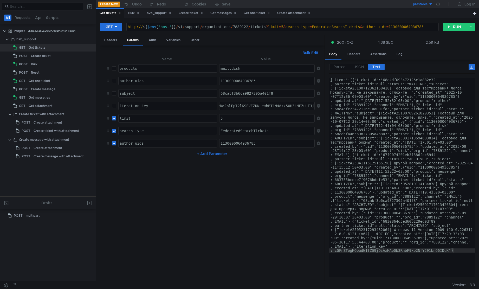
click at [258, 177] on nz-table "Name Value products products הההההההההההההההההההההההההההההההההההההההההההההההההה…" at bounding box center [212, 166] width 216 height 221
click at [232, 171] on nz-table "Name Value products products הההההההההההההההההההההההההההההההההההההההההההההההההה…" at bounding box center [212, 166] width 216 height 221
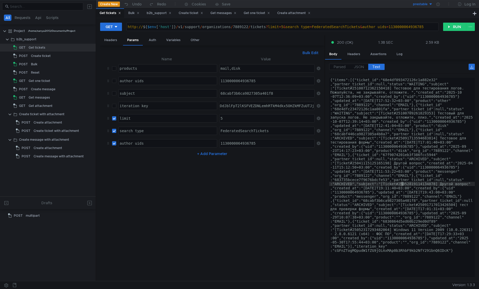
click at [402, 182] on div "{"items":[{"ticket_id":"68e4df093472126c1a882e32" ,"partner_ticket_id":null,"st…" at bounding box center [402, 177] width 146 height 199
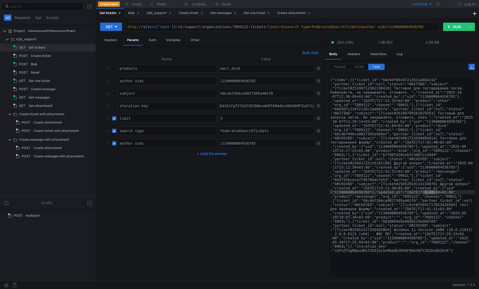
click at [272, 225] on nz-table "Name Value products products הההההההההההההההההההההההההההההההההההההההההההההההההה…" at bounding box center [212, 166] width 216 height 221
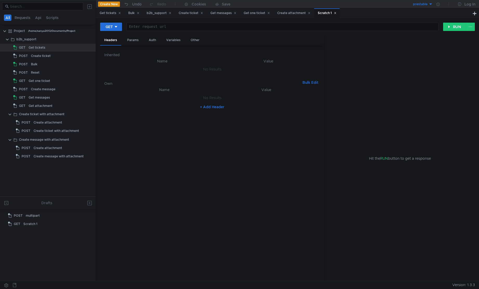
click at [337, 14] on icon at bounding box center [335, 13] width 3 height 3
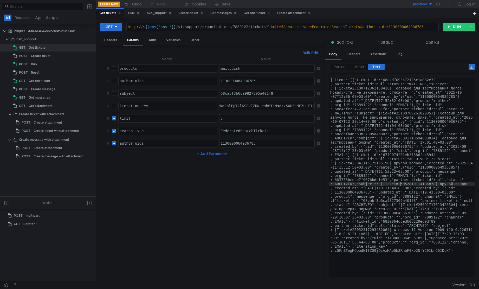
click at [24, 212] on div "POST" at bounding box center [16, 216] width 16 height 8
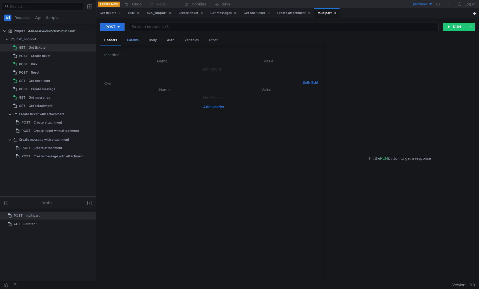
click at [136, 44] on div "Params" at bounding box center [133, 40] width 20 height 10
click at [116, 40] on div "Headers" at bounding box center [110, 40] width 21 height 10
click at [127, 41] on div "Params" at bounding box center [133, 40] width 20 height 10
click at [207, 71] on td "No Results" at bounding box center [212, 67] width 216 height 10
click at [211, 76] on button "+ Add Parameter" at bounding box center [212, 76] width 34 height 6
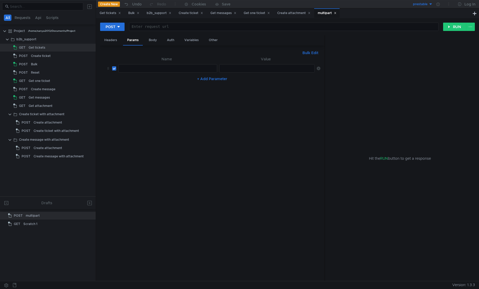
click at [267, 72] on div at bounding box center [267, 72] width 96 height 12
click at [215, 41] on div "Other" at bounding box center [213, 40] width 17 height 10
click at [133, 42] on div "Params" at bounding box center [133, 40] width 20 height 10
click at [112, 41] on div "Headers" at bounding box center [110, 40] width 21 height 10
click at [137, 39] on div "Params" at bounding box center [133, 40] width 20 height 10
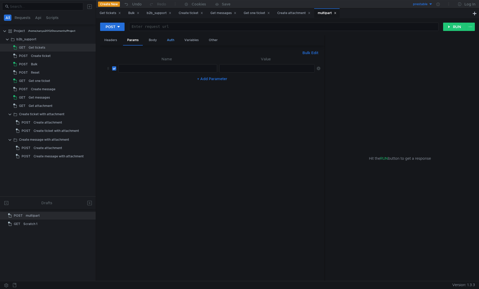
click at [167, 40] on div "Auth" at bounding box center [171, 40] width 16 height 10
click at [155, 39] on div "Body" at bounding box center [153, 40] width 16 height 10
click at [137, 51] on input at bounding box center [124, 53] width 34 height 7
drag, startPoint x: 138, startPoint y: 52, endPoint x: 143, endPoint y: 53, distance: 5.2
click at [138, 52] on div at bounding box center [239, 144] width 479 height 289
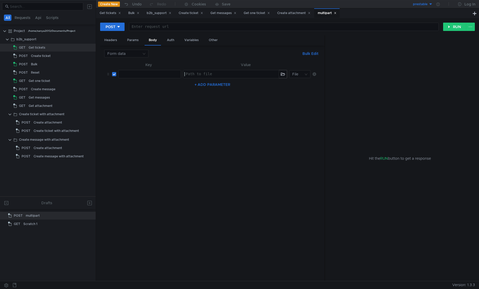
click at [196, 73] on div at bounding box center [230, 78] width 95 height 12
click at [302, 72] on input at bounding box center [297, 73] width 11 height 7
click at [302, 83] on div "Text" at bounding box center [299, 84] width 15 height 6
click at [128, 53] on input at bounding box center [124, 53] width 34 height 7
click at [131, 81] on div "Form URL encoded" at bounding box center [126, 80] width 38 height 6
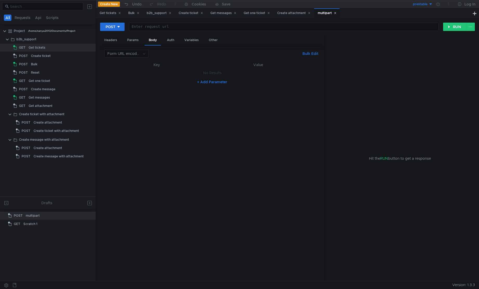
click at [209, 84] on button "+ Add Parameter" at bounding box center [212, 82] width 34 height 6
click at [134, 56] on input at bounding box center [124, 53] width 34 height 7
click at [132, 88] on div "File" at bounding box center [126, 89] width 38 height 6
click at [127, 56] on input at bounding box center [124, 53] width 34 height 7
click at [127, 66] on div "JSON" at bounding box center [126, 64] width 38 height 6
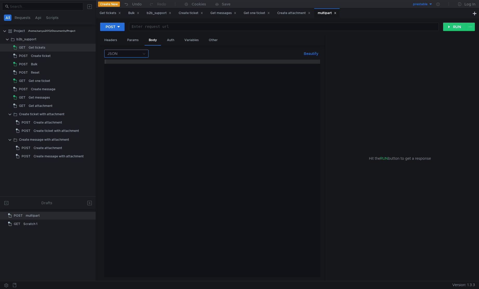
click at [125, 57] on nz-select-top-control "JSON" at bounding box center [126, 54] width 44 height 8
click at [130, 69] on div "Form data" at bounding box center [126, 72] width 38 height 6
click at [145, 72] on div at bounding box center [150, 74] width 62 height 8
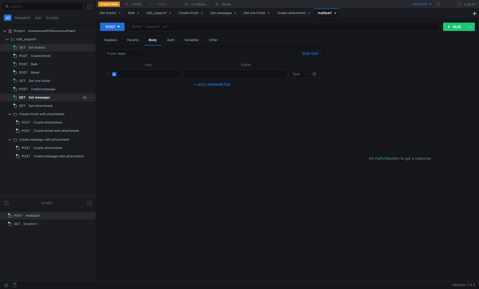
click at [47, 97] on div "Get messages" at bounding box center [39, 98] width 21 height 8
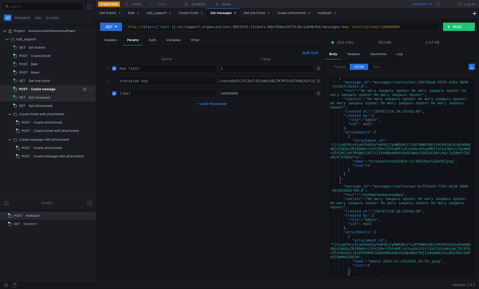
click at [47, 88] on div "Create message" at bounding box center [43, 89] width 24 height 8
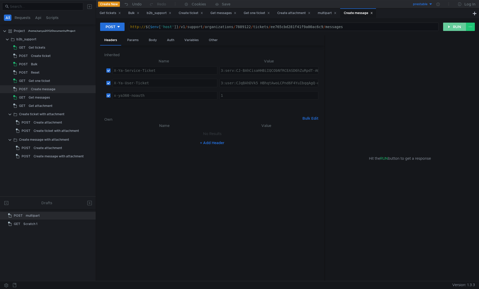
click at [448, 28] on button "RUN" at bounding box center [454, 27] width 23 height 8
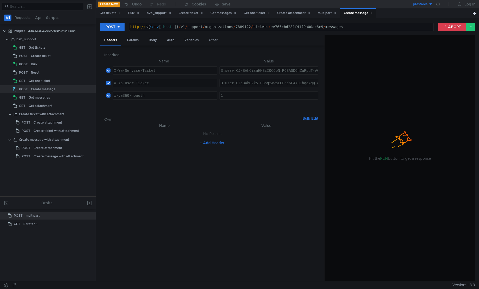
click at [247, 208] on nz-table "Name Value No Results + Add Header" at bounding box center [212, 199] width 216 height 154
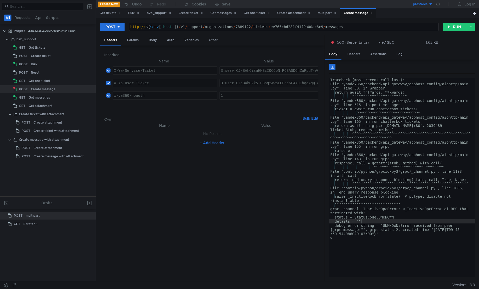
click at [397, 222] on div "Traceback (most recent call last): File "yandex360/backend/api_gateway/apphost_…" at bounding box center [402, 182] width 146 height 208
click at [394, 203] on div "Traceback (most recent call last): File "yandex360/backend/api_gateway/apphost_…" at bounding box center [402, 182] width 146 height 208
click at [404, 229] on div "Traceback (most recent call last): File "yandex360/backend/api_gateway/apphost_…" at bounding box center [402, 182] width 146 height 208
type textarea "debug_error_string = "UNKNOWN:Error received from peer {grpc_message:"", grpc_s…"
click at [413, 249] on div "Traceback (most recent call last): File "yandex360/backend/api_gateway/apphost_…" at bounding box center [402, 182] width 146 height 208
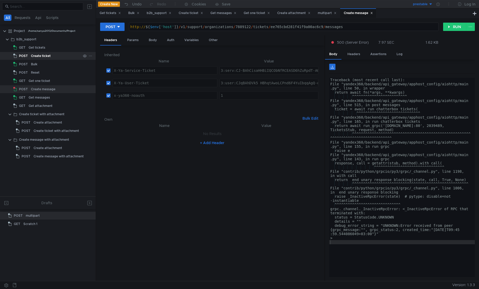
click at [66, 57] on div "Create ticket" at bounding box center [56, 56] width 50 height 8
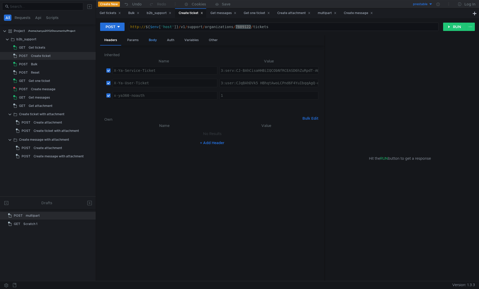
click at [154, 40] on div "Body" at bounding box center [153, 40] width 16 height 10
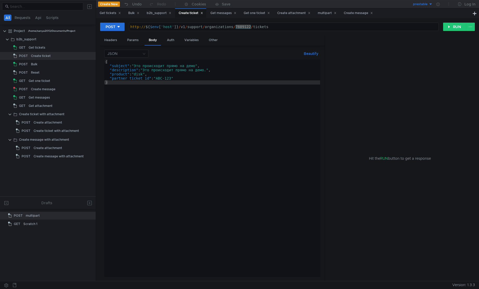
type textarea "}"
click at [160, 112] on div "{ "subject" : "Это происходит прямо на демо" , "description" : "Это происходит …" at bounding box center [212, 173] width 216 height 226
click at [205, 127] on div "{ "subject" : "Это происходит прямо на демо" , "description" : "Это происходит …" at bounding box center [212, 173] width 216 height 226
click at [452, 27] on button "RUN" at bounding box center [454, 27] width 23 height 8
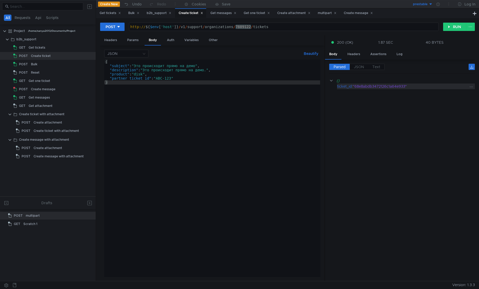
click at [387, 87] on div ""68e8abdb3472126c1a64e933"" at bounding box center [410, 86] width 115 height 6
copy div "68e8abdb3472126c1a64e933"
click at [389, 142] on cdk-virtual-scroll-viewport "{} ticket_id : "68e8abdb3472126c1a64e933"" at bounding box center [402, 177] width 146 height 199
click at [197, 116] on div "{ "subject" : "Это происходит прямо на демо" , "description" : "Это происходит …" at bounding box center [212, 173] width 216 height 226
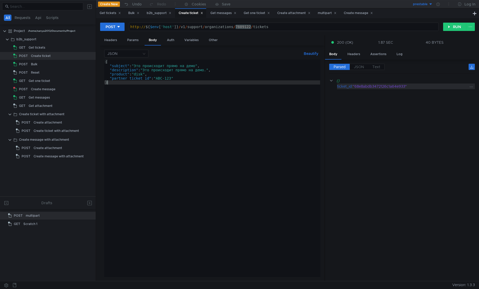
click at [393, 86] on div ""68e8abdb3472126c1a64e933"" at bounding box center [410, 86] width 115 height 6
copy div "68e8abdb3472126c1a64e933"
click at [38, 98] on div "Get messages" at bounding box center [39, 98] width 21 height 8
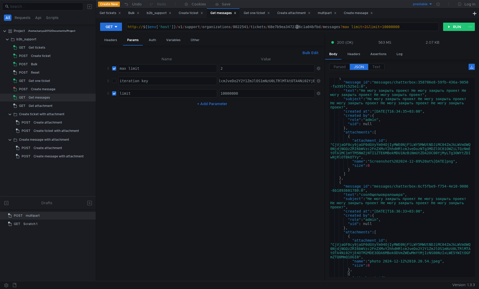
click at [298, 26] on div "http:// ${ $env [ 'host' ] } / v1 / support / organizations / 8022541 / tickets…" at bounding box center [283, 31] width 312 height 12
paste textarea "8abdb3472126c1a64e933"
type textarea "http://${$env['host']}/v1/support/organizations/8022541/tickets/68e8abdb3472126…"
click at [114, 80] on input "checkbox" at bounding box center [114, 81] width 4 height 4
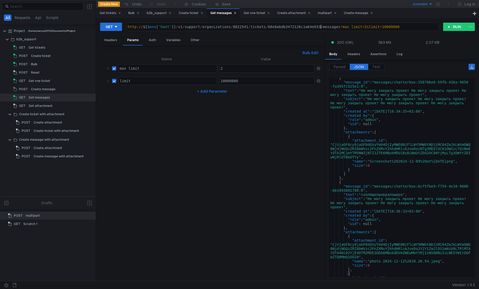
checkbox input "false"
click at [113, 70] on input "checkbox" at bounding box center [114, 68] width 4 height 4
checkbox input "false"
click at [451, 27] on button "RUN" at bounding box center [454, 27] width 23 height 8
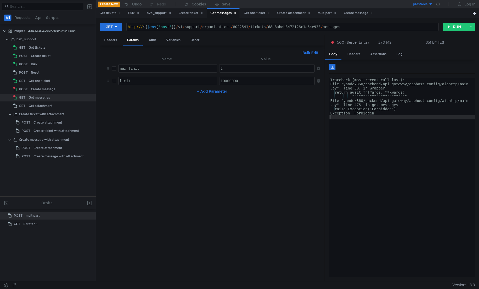
click at [385, 131] on div "Traceback (most recent call last): File "yandex360/backend/api_gateway/apphost_…" at bounding box center [402, 180] width 146 height 205
click at [405, 157] on div "Traceback (most recent call last): File "yandex360/backend/api_gateway/apphost_…" at bounding box center [402, 182] width 146 height 208
click at [38, 50] on div "Get tickets" at bounding box center [37, 48] width 17 height 8
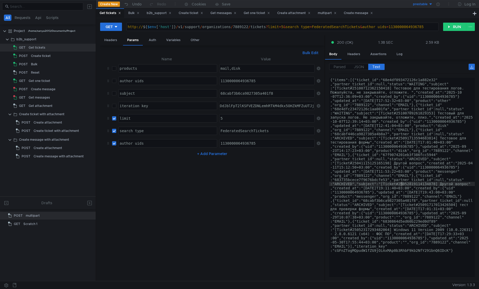
type textarea "http://${$env['host']}/v1/support/organizations/7889122/tickets?limit=5&search_…"
click at [240, 27] on div "http:// ${ $env [ 'host' ] } / v1 / support / organizations / 7889122 / tickets…" at bounding box center [283, 31] width 312 height 12
click at [35, 96] on div "Get messages" at bounding box center [39, 98] width 21 height 8
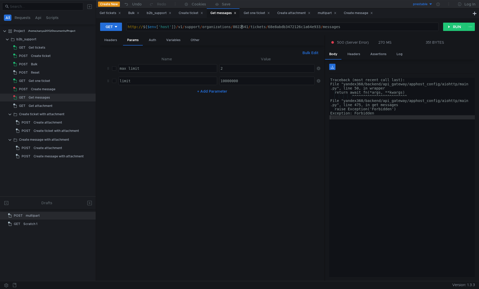
click at [242, 28] on div "http:// ${ $env [ 'host' ] } / v1 / support / organizations / 8022541 / tickets…" at bounding box center [283, 31] width 312 height 12
paste textarea "7889122"
type textarea "http://${$env['host']}/v1/support/organizations/7889122/tickets/68e8abdb3472126…"
click at [448, 28] on button "RUN" at bounding box center [454, 27] width 23 height 8
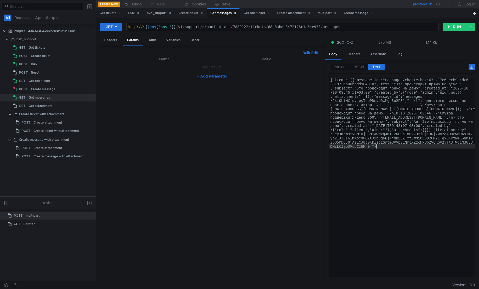
click at [409, 154] on div "{"items":[{"message_id":"messages/chatterbox:63c417e6-ecb9-4dc6 -8197-6a06b6dd9…" at bounding box center [402, 248] width 146 height 341
click at [361, 67] on span "JSON" at bounding box center [359, 66] width 10 height 5
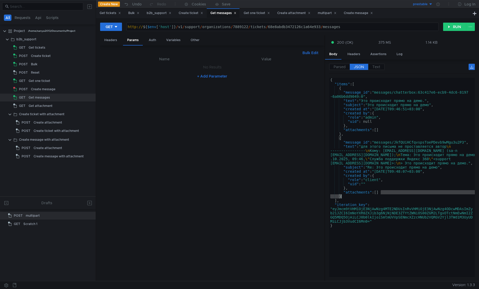
click at [387, 195] on div "{ "items" : [ { "message_id" : "messages/chatterbox:63c417e6-ecb9-4dc6-8197 -6a…" at bounding box center [402, 182] width 146 height 208
type textarea ""attachments": [] }"
click at [281, 26] on div "http:// ${ $env [ 'host' ] } / v1 / support / organizations / 7889122 / tickets…" at bounding box center [283, 31] width 312 height 12
paste textarea "c3e6359218cb08798a4daa"
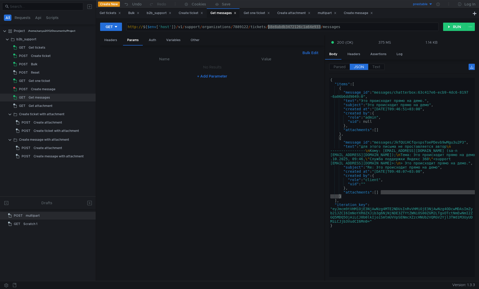
type textarea "http://${$env['host']}/v1/support/organizations/7889122/tickets/68c3e6359218cb0…"
click at [451, 30] on button "RUN" at bounding box center [454, 27] width 23 height 8
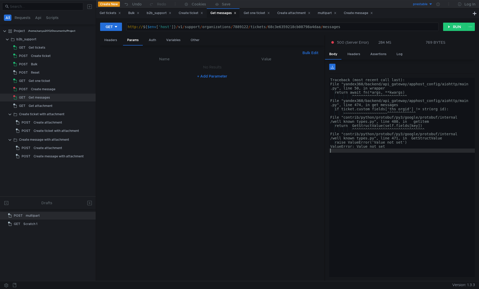
click at [412, 153] on div "Traceback (most recent call last): File "yandex360/backend/api_gateway/apphost_…" at bounding box center [402, 182] width 146 height 208
click at [430, 217] on div "Traceback (most recent call last): File "yandex360/backend/api_gateway/apphost_…" at bounding box center [402, 182] width 146 height 208
type textarea "ValueError: Value not set"
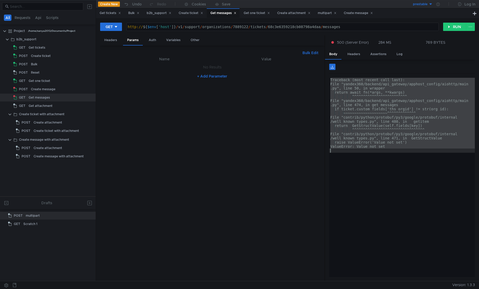
click at [430, 217] on div "Traceback (most recent call last): File "yandex360/backend/api_gateway/apphost_…" at bounding box center [402, 177] width 146 height 199
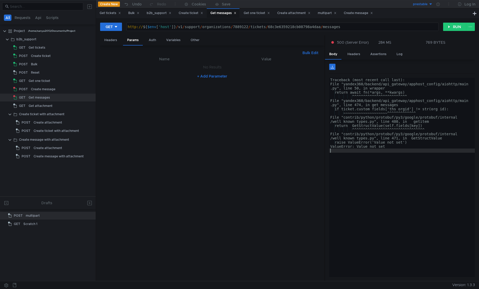
click at [430, 217] on div "Traceback (most recent call last): File "yandex360/backend/api_gateway/apphost_…" at bounding box center [402, 182] width 146 height 208
click at [396, 193] on div "Traceback (most recent call last): File "yandex360/backend/api_gateway/apphost_…" at bounding box center [402, 182] width 146 height 208
click at [459, 27] on button "RUN" at bounding box center [454, 27] width 23 height 8
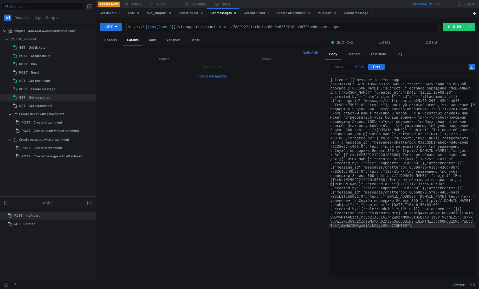
click at [362, 65] on span "JSON" at bounding box center [359, 66] width 10 height 5
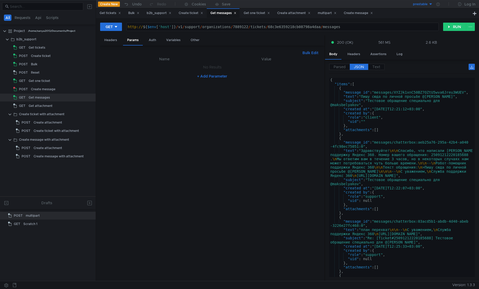
click at [360, 68] on span "JSON" at bounding box center [359, 66] width 10 height 5
click at [387, 127] on div "{ "items" : [ { "message_id" : "messages/XYZJk1xnC50BZ7OZtU5wva6Jreu3WUEV" , "t…" at bounding box center [401, 184] width 144 height 212
click at [362, 154] on div "{ "items" : [ { "message_id" : "messages/XYZJk1xnC50BZ7OZtU5wva6Jreu3WUEV" , "t…" at bounding box center [401, 184] width 144 height 212
type textarea ""text": "Здравствуйте!\n\nСпасибо, что написали в поддержку Яндекс 360. Номер в…"
click at [358, 28] on div "http:// ${ $env [ 'host' ] } / v1 / support / organizations / 7889122 / tickets…" at bounding box center [283, 31] width 312 height 12
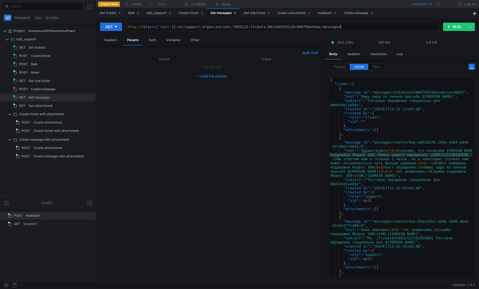
click at [204, 77] on button "+ Add Parameter" at bounding box center [212, 76] width 34 height 6
click at [182, 67] on div at bounding box center [168, 72] width 98 height 12
type textarea "max_limit"
type textarea "1"
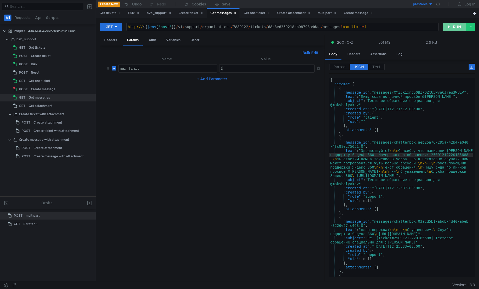
click at [446, 27] on button "RUN" at bounding box center [454, 27] width 23 height 8
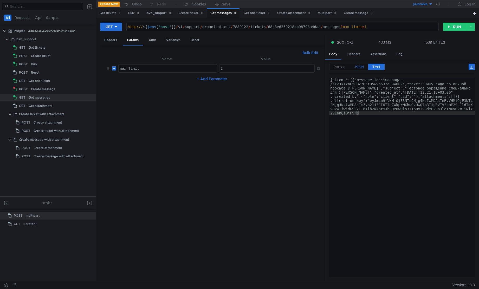
click at [359, 67] on span "JSON" at bounding box center [359, 66] width 10 height 5
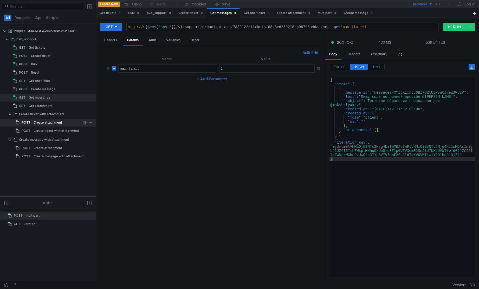
click at [43, 125] on div "Create attachment" at bounding box center [48, 123] width 29 height 8
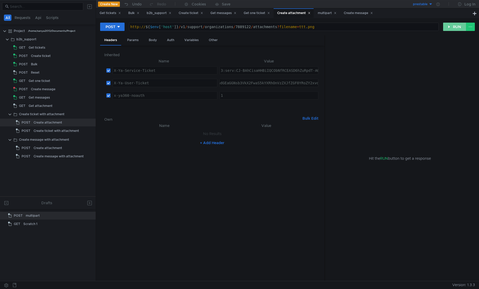
click at [448, 27] on button "RUN" at bounding box center [454, 27] width 23 height 8
click at [405, 108] on div at bounding box center [402, 182] width 146 height 208
click at [421, 124] on div at bounding box center [402, 182] width 146 height 208
click at [278, 26] on div "http:// ${ $env [ 'host' ] } / v1 / support / organizations / 7889122 / attachm…" at bounding box center [283, 31] width 309 height 12
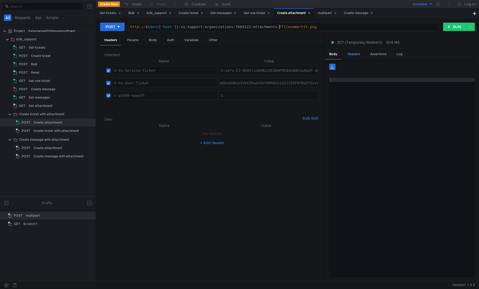
type textarea "http://${$env['host']}/v1/support/organizations/7889122/attachments/?filename=t…"
click at [354, 53] on div "Headers" at bounding box center [353, 54] width 21 height 10
click at [356, 54] on div "Headers" at bounding box center [353, 54] width 21 height 10
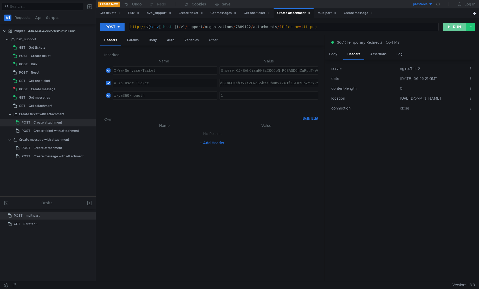
click at [450, 29] on button "RUN" at bounding box center [454, 27] width 23 height 8
click at [378, 185] on nz-table "server nginx/1.14.2 date Fri, 10 Oct 2025 06:56:39 GMT content-type application…" at bounding box center [402, 170] width 146 height 213
click at [335, 55] on div "Body" at bounding box center [333, 54] width 16 height 10
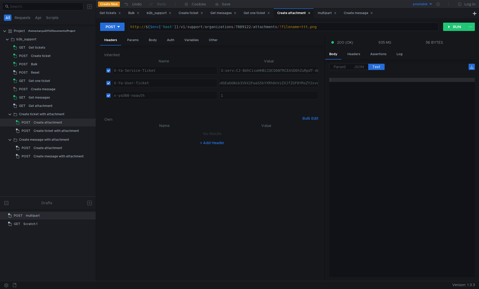
type textarea "{"attachment_id":"d0b77ea1-7b75-40da-8fb3-cab292306fdf"}"
drag, startPoint x: 378, startPoint y: 87, endPoint x: 372, endPoint y: 84, distance: 6.4
click at [377, 87] on div "{"attachment_id":"d0b77ea1-7b75-40da-8fb3-cab292306fdf"}" at bounding box center [402, 182] width 146 height 208
drag, startPoint x: 449, startPoint y: 80, endPoint x: 371, endPoint y: 80, distance: 78.0
click at [371, 80] on div "{"attachment_id":"d0b77ea1-7b75-40da-8fb3-cab292306fdf"}" at bounding box center [402, 182] width 146 height 208
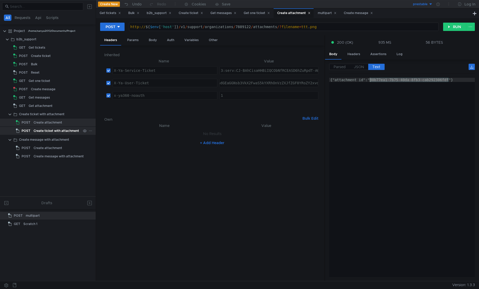
click at [62, 132] on div "Create ticket with attachment" at bounding box center [57, 131] width 46 height 8
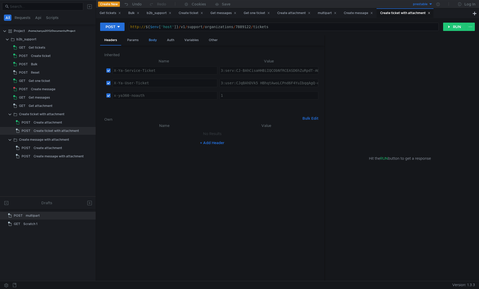
click at [159, 42] on div "Body" at bounding box center [153, 40] width 16 height 10
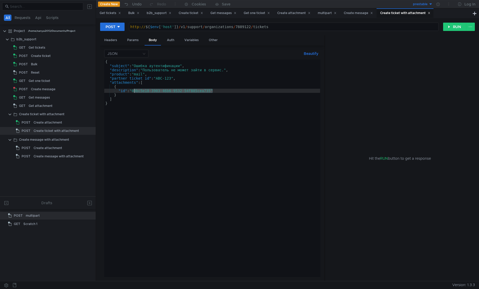
drag, startPoint x: 213, startPoint y: 90, endPoint x: 134, endPoint y: 92, distance: 78.6
click at [134, 92] on div "{ "subject" : "Ошибка аутентификации" , "description" : "Пользователь не может …" at bounding box center [212, 173] width 216 height 226
paste textarea "d0b77ea1-7b75-40da-8fb3-cab292306fdf"
type textarea ""id": "d0b77ea1-7b75-40da-8fb3-cab292306fdf""
click at [454, 29] on button "RUN" at bounding box center [454, 27] width 23 height 8
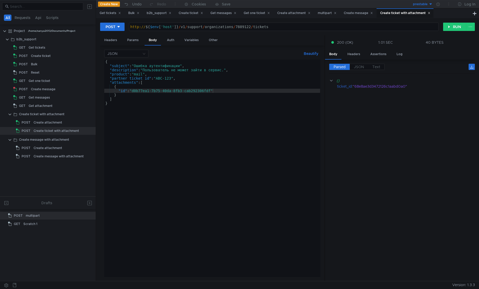
drag, startPoint x: 418, startPoint y: 108, endPoint x: 413, endPoint y: 106, distance: 5.8
click at [418, 108] on cdk-virtual-scroll-viewport "{} ticket_id : "68e8ae3d3472126c1aabd0a0"" at bounding box center [402, 177] width 146 height 199
click at [382, 88] on div ""68e8ae3d3472126c1aabd0a0"" at bounding box center [410, 86] width 115 height 6
copy div "68e8ae3d3472126c1aabd0a0"
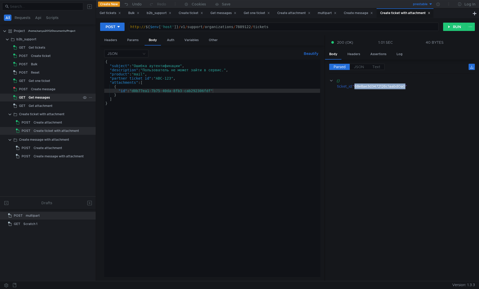
click at [32, 95] on div "Get messages" at bounding box center [39, 98] width 21 height 8
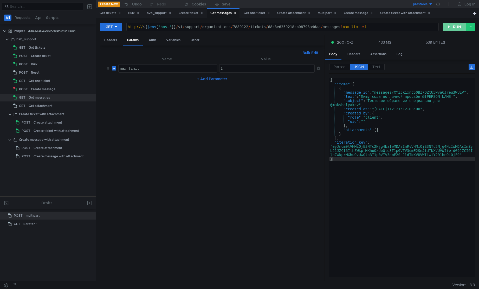
click at [452, 26] on button "RUN" at bounding box center [454, 27] width 23 height 8
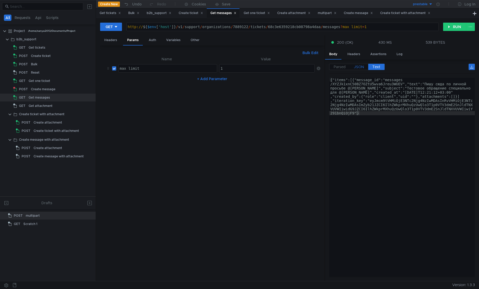
click at [360, 67] on span "JSON" at bounding box center [359, 66] width 10 height 5
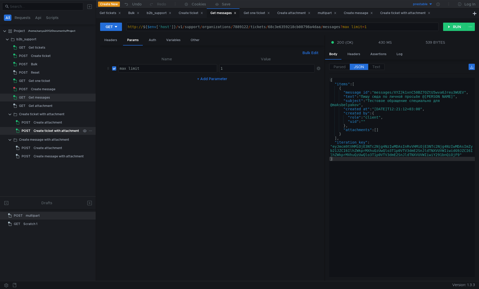
click at [46, 129] on div "Create ticket with attachment" at bounding box center [57, 131] width 46 height 8
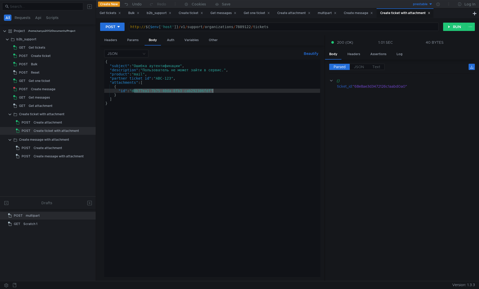
drag, startPoint x: 134, startPoint y: 92, endPoint x: 214, endPoint y: 91, distance: 79.6
click at [214, 91] on div "{ "subject" : "Ошибка аутентификации" , "description" : "Пользователь не может …" at bounding box center [212, 173] width 216 height 226
paste textarea "b4dcc90e-89f1-4d61-8dcb-f7117fdc7e00"
type textarea ""id": "b4dcc90e-89f1-4d61-8dcb-f7117fdc7e00""
click at [452, 27] on button "RUN" at bounding box center [454, 27] width 23 height 8
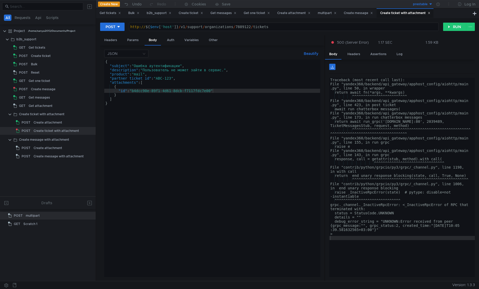
click at [397, 240] on div "Traceback (most recent call last): File "yandex360/backend/api_gateway/apphost_…" at bounding box center [402, 182] width 146 height 208
click at [417, 282] on div at bounding box center [227, 285] width 450 height 8
drag, startPoint x: 214, startPoint y: 92, endPoint x: 134, endPoint y: 91, distance: 79.8
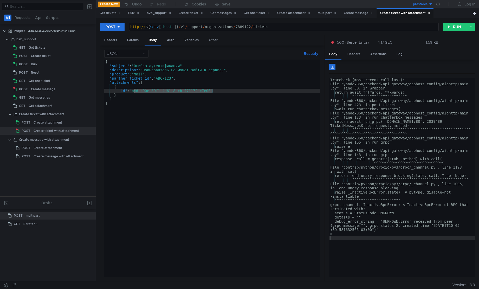
click at [134, 91] on div "{ "subject" : "Ошибка аутентификации" , "description" : "Пользователь не может …" at bounding box center [212, 173] width 216 height 226
paste textarea "515b0027-153e-4b82-9078-aa0a8a3d653"
type textarea ""id": "515b0027-153e-4b82-9078-aa0a8a3d6530""
click at [456, 25] on button "RUN" at bounding box center [454, 27] width 23 height 8
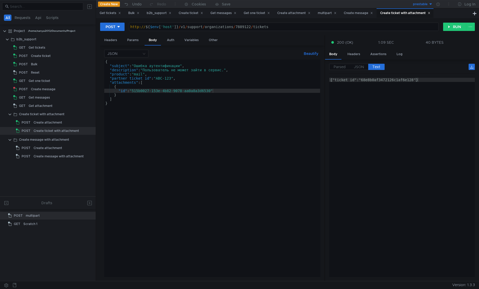
type textarea "{"ticket_id":"68e8b0af3472126c1af6e128"}"
click at [395, 152] on div "{"ticket_id":"68e8b0af3472126c1af6e128"}" at bounding box center [402, 182] width 146 height 208
click at [391, 183] on div "{"ticket_id":"68e8b0af3472126c1af6e128"}" at bounding box center [402, 182] width 146 height 208
type textarea "}"
click at [233, 104] on div "{ "subject" : "Ошибка аутентификации" , "description" : "Пользователь не может …" at bounding box center [212, 173] width 216 height 226
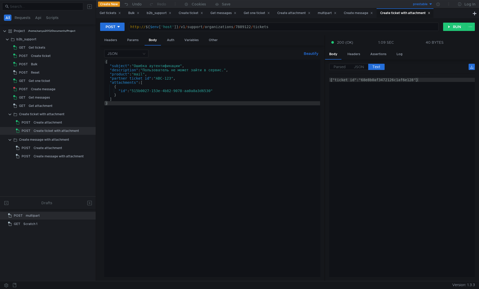
click at [134, 151] on div "{ "subject" : "Ошибка аутентификации" , "description" : "Пользователь не может …" at bounding box center [212, 173] width 216 height 226
click at [456, 23] on button "RUN" at bounding box center [454, 27] width 23 height 8
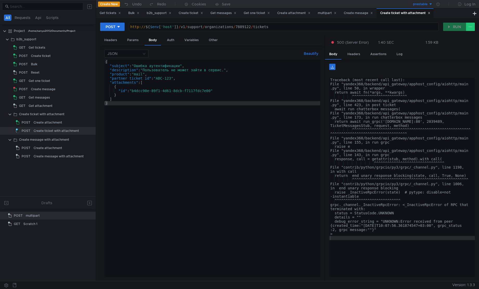
type textarea "File "yandex360/backend/api_gateway/apphost_config/aiohttp/main.py", line 143, …"
click at [372, 156] on div "Traceback (most recent call last): File "yandex360/backend/api_gateway/apphost_…" at bounding box center [402, 182] width 146 height 208
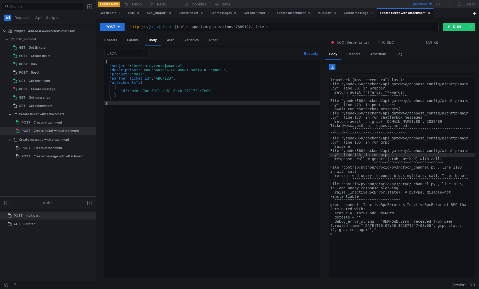
click at [388, 241] on div "Traceback (most recent call last): File "yandex360/backend/api_gateway/apphost_…" at bounding box center [402, 182] width 146 height 208
click at [382, 255] on div "Traceback (most recent call last): File "yandex360/backend/api_gateway/apphost_…" at bounding box center [402, 182] width 146 height 208
click at [232, 147] on div "{ "subject" : "Ошибка аутентификации" , "description" : "Пользователь не может …" at bounding box center [212, 173] width 216 height 226
click at [159, 121] on div "{ "subject" : "Ошибка аутентификации" , "description" : "Пользователь не может …" at bounding box center [212, 173] width 216 height 226
type textarea "details = """
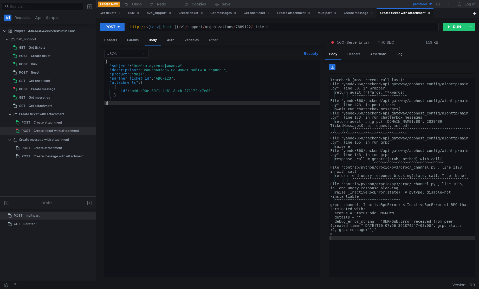
click at [357, 217] on div "Traceback (most recent call last): File "yandex360/backend/api_gateway/apphost_…" at bounding box center [402, 182] width 146 height 208
click at [200, 126] on div "{ "subject" : "Ошибка аутентификации" , "description" : "Пользователь не может …" at bounding box center [212, 173] width 216 height 226
click at [222, 142] on div "{ "subject" : "Ошибка аутентификации" , "description" : "Пользователь не может …" at bounding box center [212, 173] width 216 height 226
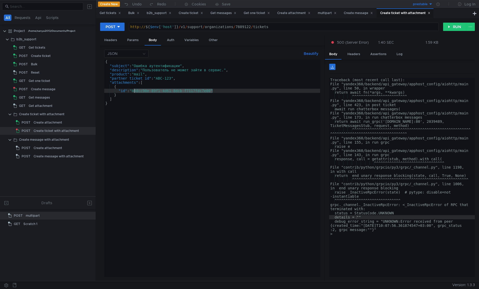
drag, startPoint x: 213, startPoint y: 92, endPoint x: 134, endPoint y: 90, distance: 78.8
click at [134, 90] on div "{ "subject" : "Ошибка аутентификации" , "description" : "Пользователь не может …" at bounding box center [212, 173] width 216 height 226
click at [213, 91] on div "{ "subject" : "Ошибка аутентификации" , "description" : "Пользователь не может …" at bounding box center [212, 168] width 216 height 217
click at [135, 90] on div "{ "subject" : "Ошибка аутентификации" , "description" : "Пользователь не может …" at bounding box center [212, 173] width 216 height 226
click at [134, 91] on div "{ "subject" : "Ошибка аутентификации" , "description" : "Пользователь не может …" at bounding box center [212, 173] width 216 height 226
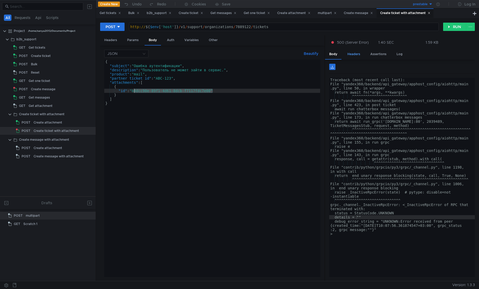
paste textarea "79f5b70e-a7c5-4016-9487-2b200beab613"
type textarea ""id": "79f5b70e-a7c5-4016-9487-2b200beab613""
click at [459, 27] on button "RUN" at bounding box center [454, 27] width 23 height 8
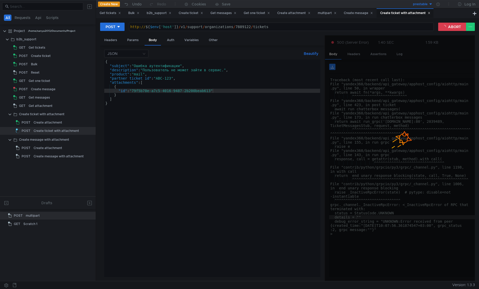
click at [399, 180] on div at bounding box center [400, 158] width 150 height 246
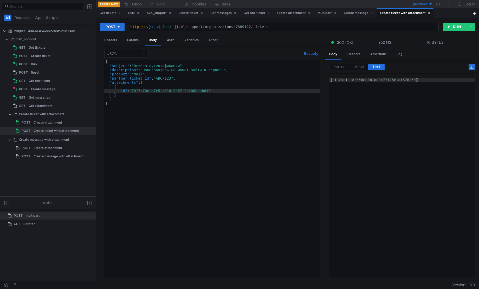
type textarea "{"ticket_id":"68e8b1ae3472126c1a167625"}"
click at [400, 180] on div "{"ticket_id":"68e8b1ae3472126c1a167625"}" at bounding box center [402, 182] width 146 height 208
type textarea "}"
click at [172, 106] on div "{ "subject" : "Ошибка аутентификации" , "description" : "Пользователь не может …" at bounding box center [212, 173] width 216 height 226
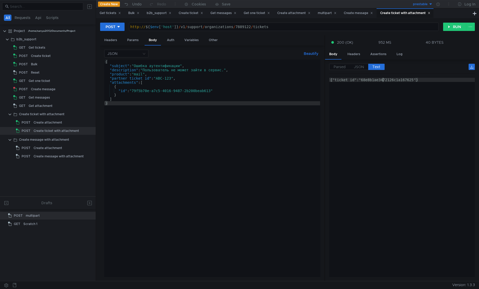
click at [384, 81] on div "{"ticket_id":"68e8b1ae3472126c1a167625"}" at bounding box center [402, 182] width 146 height 208
click at [51, 122] on div "Create attachment" at bounding box center [48, 123] width 29 height 8
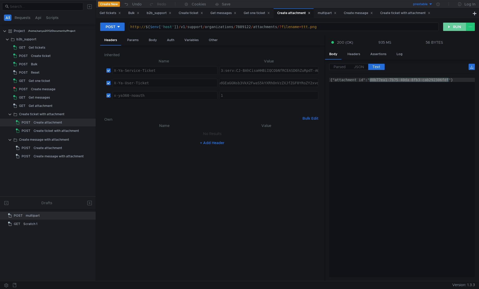
click at [455, 27] on button "RUN" at bounding box center [454, 27] width 23 height 8
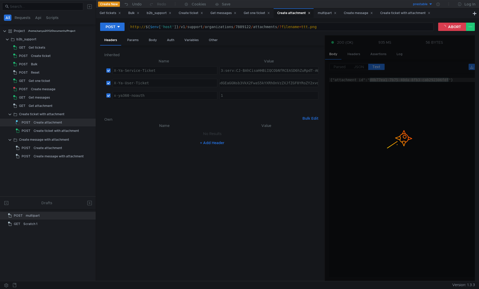
type textarea "{"attachment_id":"a78b6024-17f7-4efc-9bbe-ed02c14b1e42"}"
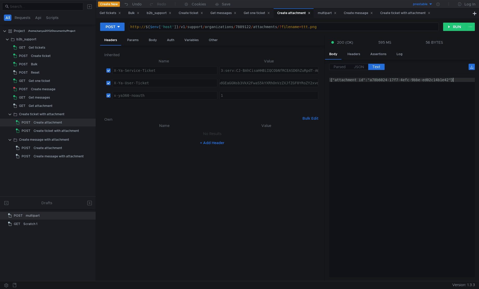
click at [441, 85] on div "{"attachment_id":"a78b6024-17f7-4efc-9bbe-ed02c14b1e42"}" at bounding box center [402, 182] width 146 height 208
drag, startPoint x: 448, startPoint y: 79, endPoint x: 370, endPoint y: 81, distance: 77.8
click at [370, 81] on div "{"attachment_id":"a78b6024-17f7-4efc-9bbe-ed02c14b1e42"}" at bounding box center [402, 182] width 146 height 208
click at [58, 129] on div "Create ticket with attachment" at bounding box center [57, 131] width 46 height 8
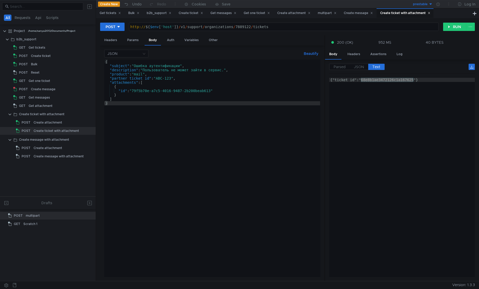
click at [392, 81] on div "{"ticket_id":"68e8b1ae3472126c1a167625"}" at bounding box center [402, 177] width 146 height 199
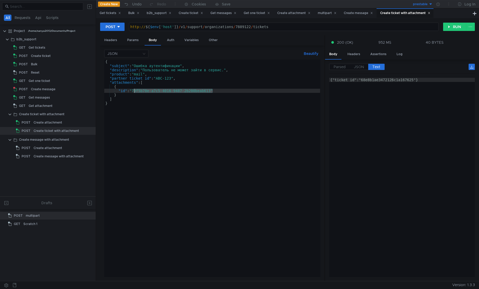
drag, startPoint x: 212, startPoint y: 92, endPoint x: 134, endPoint y: 92, distance: 78.5
click at [134, 92] on div "{ "subject" : "Ошибка аутентификации" , "description" : "Пользователь не может …" at bounding box center [212, 173] width 216 height 226
paste textarea "a78b6024-17f7-4efc-9bbe-ed02c14b1e42"
click at [452, 27] on button "RUN" at bounding box center [454, 27] width 23 height 8
type textarea "}"
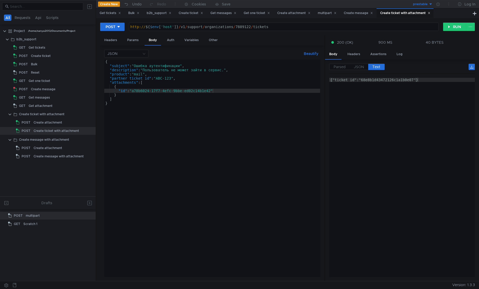
click at [191, 111] on div "{ "subject" : "Ошибка аутентификации" , "description" : "Пользователь не может …" at bounding box center [212, 173] width 216 height 226
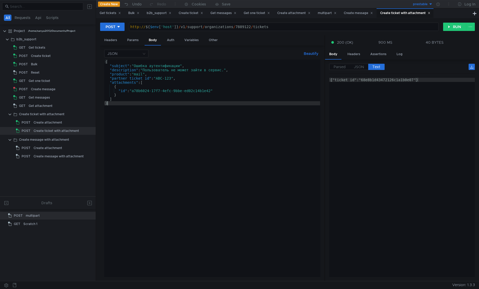
type textarea "{"ticket_id":"68e8b1d43472126c1a1b0e07"}"
click at [409, 139] on div "{"ticket_id":"68e8b1d43472126c1a1b0e07"}" at bounding box center [402, 182] width 146 height 208
click at [196, 139] on div "{ "subject" : "Ошибка аутентификации" , "description" : "Пользователь не может …" at bounding box center [212, 173] width 216 height 226
click at [122, 90] on div "{ "subject" : "Ошибка аутентификации" , "description" : "Пользователь не может …" at bounding box center [212, 173] width 216 height 226
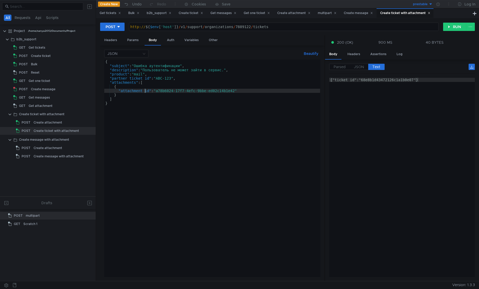
scroll to position [0, 3]
type textarea ""attachment_id": "a78b6024-17f7-4efc-9bbe-ed02c14b1e42""
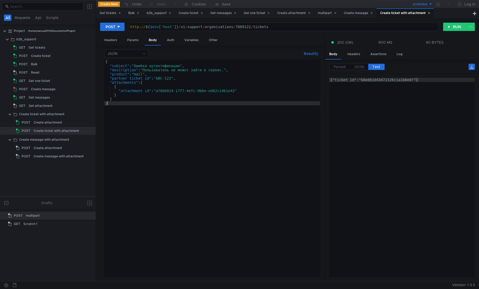
click at [199, 150] on div "{ "subject" : "Ошибка аутентификации" , "description" : "Пользователь не может …" at bounding box center [212, 173] width 216 height 226
type textarea "}"
click at [410, 92] on div "{"ticket_id":"68e8b1d43472126c1a1b0e07"}" at bounding box center [402, 182] width 146 height 208
click at [48, 98] on div "Get messages" at bounding box center [39, 98] width 21 height 8
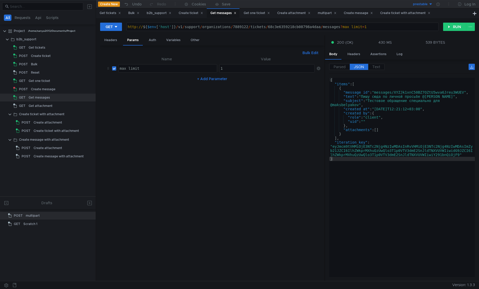
click at [254, 143] on nz-table "Name Value max_limit max_limit הההההההההההההההההההההההההההההההההההההההההההההההה…" at bounding box center [212, 166] width 216 height 221
click at [375, 185] on div "{ "items" : [ { "message_id" : "messages/XYZJk1xnC50BZ7OZtU5wva6Jreu3WUEV" , "t…" at bounding box center [402, 182] width 146 height 208
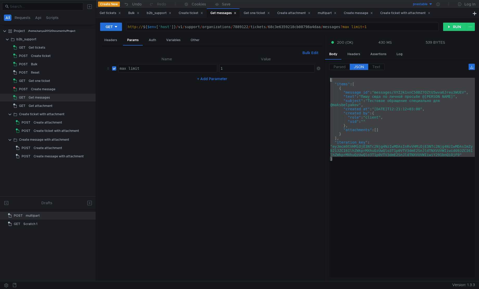
drag, startPoint x: 414, startPoint y: 225, endPoint x: 298, endPoint y: 80, distance: 185.2
click at [298, 80] on as-split "Headers Params Auth Variables Other Bulk Edit XXXXXXXXXXXXXXXXXXXXXXXXXXXXXXXXX…" at bounding box center [287, 158] width 375 height 246
type textarea "{ "items": ["
click at [376, 115] on div "{ "items" : [ { "message_id" : "messages/XYZJk1xnC50BZ7OZtU5wva6Jreu3WUEV" , "t…" at bounding box center [402, 177] width 146 height 199
type textarea ""created_by": {"
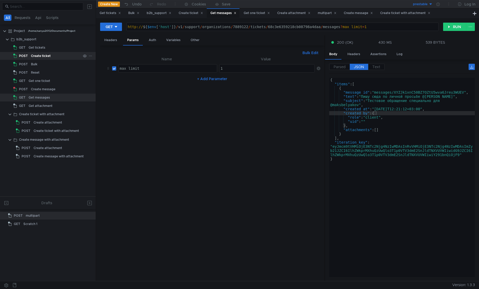
click at [48, 58] on div "Create ticket" at bounding box center [41, 56] width 20 height 8
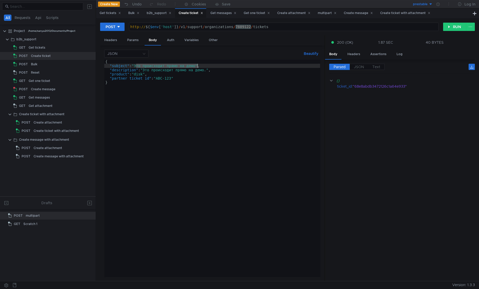
drag, startPoint x: 136, startPoint y: 67, endPoint x: 197, endPoint y: 65, distance: 61.6
click at [197, 65] on div "{ "subject" : "Это происходит прямо на демо" , "description" : "Это происходит …" at bounding box center [212, 173] width 216 height 226
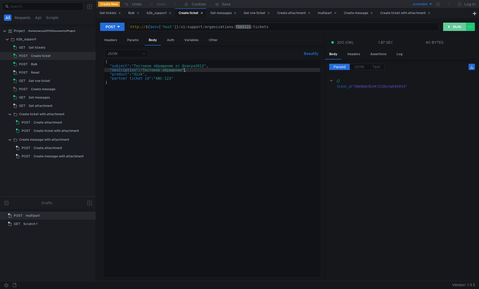
type textarea ""description": "Тестовое обращение","
click at [450, 28] on button "RUN" at bounding box center [454, 27] width 23 height 8
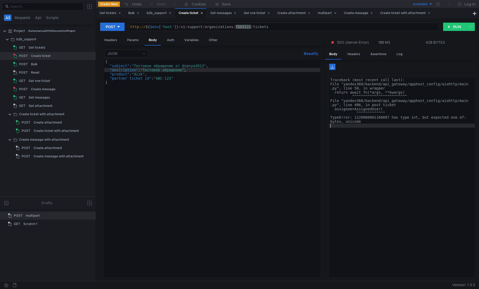
click at [393, 153] on div "Traceback (most recent call last): File "yandex360/backend/api_gateway/apphost_…" at bounding box center [402, 180] width 146 height 205
click at [371, 107] on div "Traceback (most recent call last): File "yandex360/backend/api_gateway/apphost_…" at bounding box center [402, 182] width 146 height 208
click at [375, 110] on div "Traceback (most recent call last): File "yandex360/backend/api_gateway/apphost_…" at bounding box center [402, 182] width 146 height 208
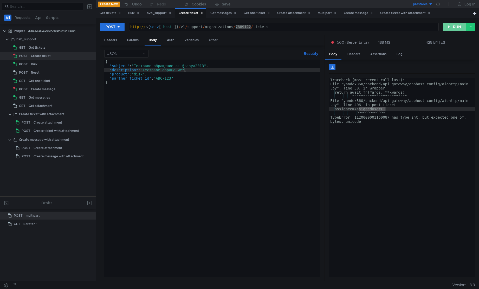
click at [452, 27] on button "RUN" at bounding box center [454, 27] width 23 height 8
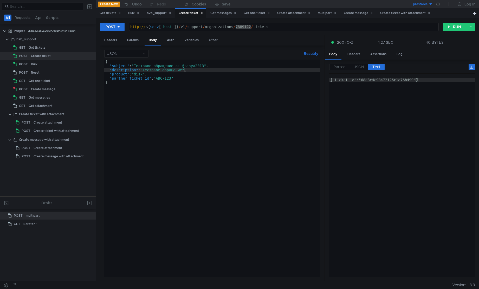
type textarea "{"ticket_id":"68e8c4c93472126c1a76b499"}"
click at [425, 131] on div "{"ticket_id":"68e8c4c93472126c1a76b499"}" at bounding box center [402, 182] width 146 height 208
click at [396, 81] on div "{"ticket_id":"68e8c4c93472126c1a76b499"}" at bounding box center [402, 182] width 146 height 208
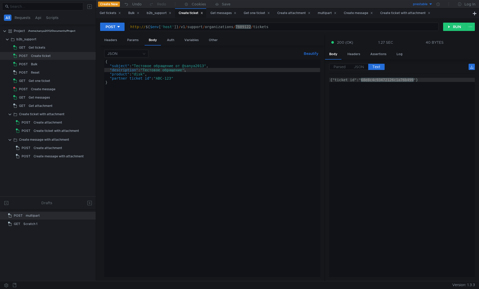
scroll to position [0, 6]
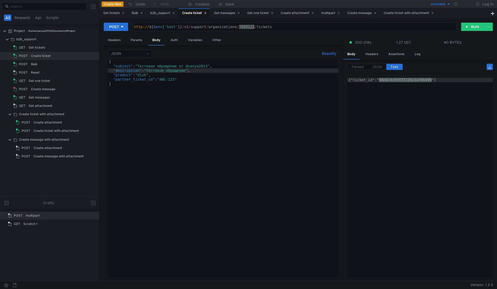
scroll to position [0, 6]
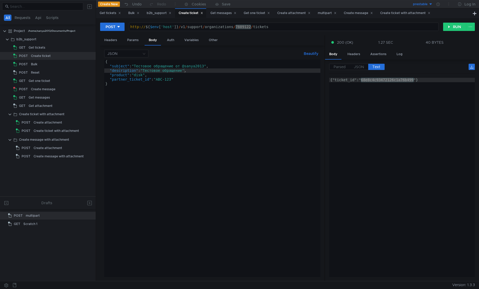
scroll to position [0, 6]
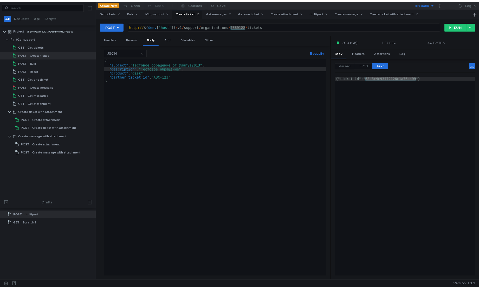
scroll to position [0, 6]
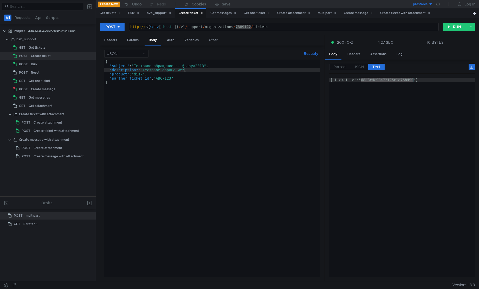
scroll to position [0, 6]
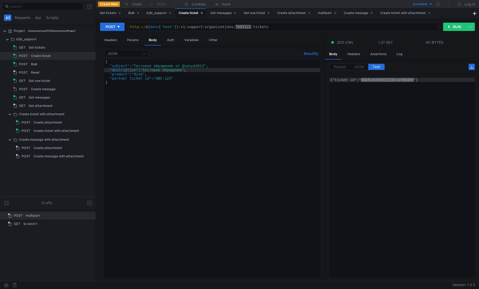
scroll to position [0, 6]
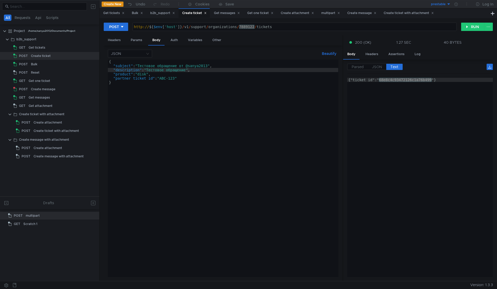
scroll to position [0, 6]
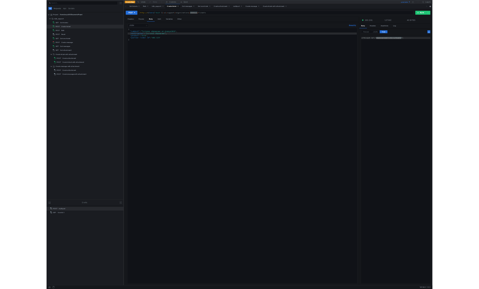
scroll to position [0, 6]
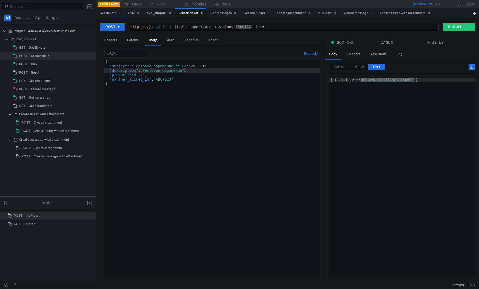
scroll to position [0, 6]
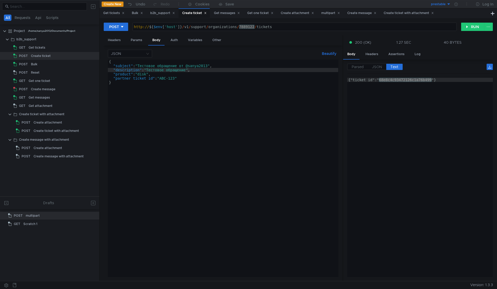
scroll to position [0, 6]
